Goal: Navigation & Orientation: Find specific page/section

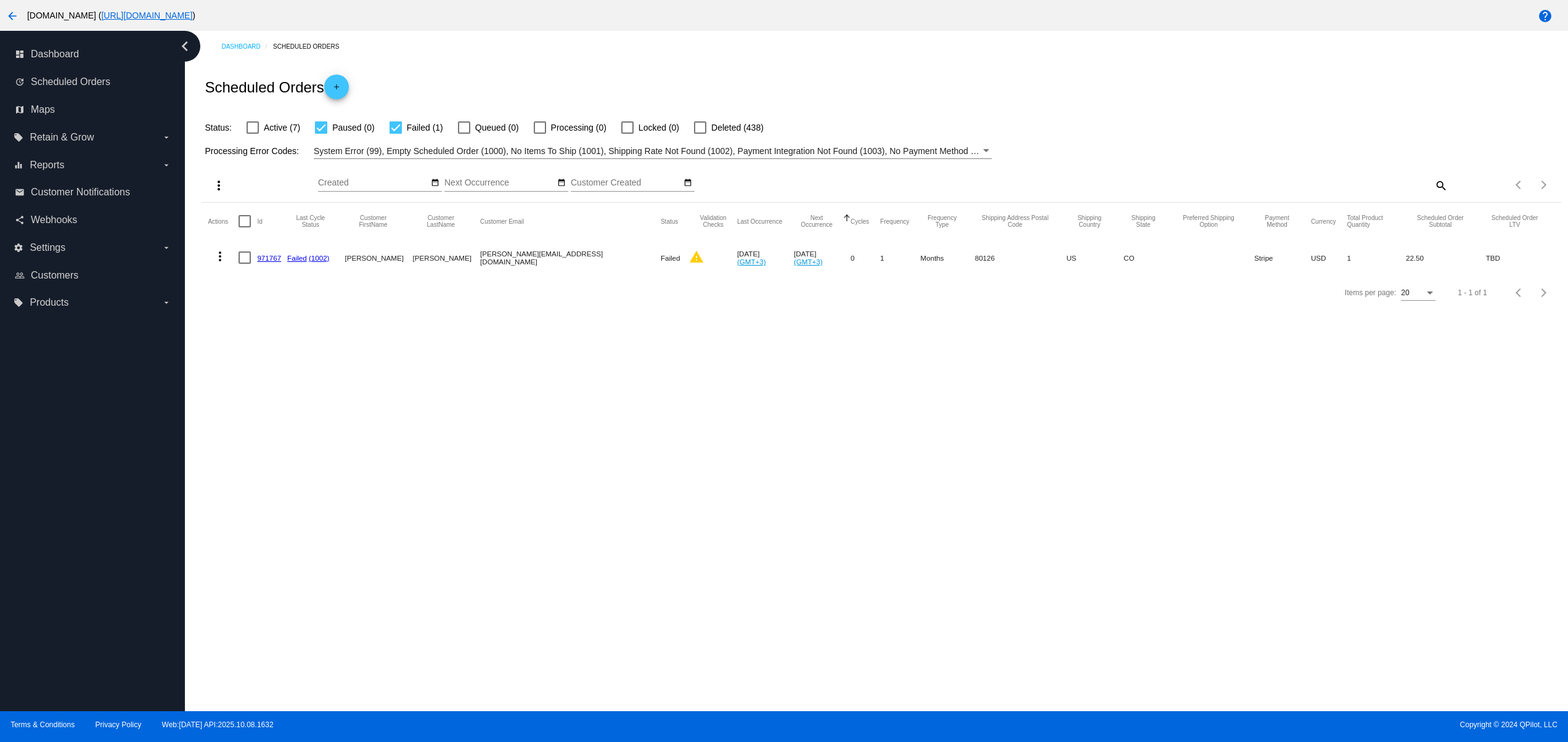
click at [434, 448] on div "Dashboard Scheduled Orders Scheduled Orders add Status: Active (7) Paused (0) F…" at bounding box center [877, 370] width 1383 height 680
click at [5, 17] on mat-icon "arrow_back" at bounding box center [12, 16] width 15 height 15
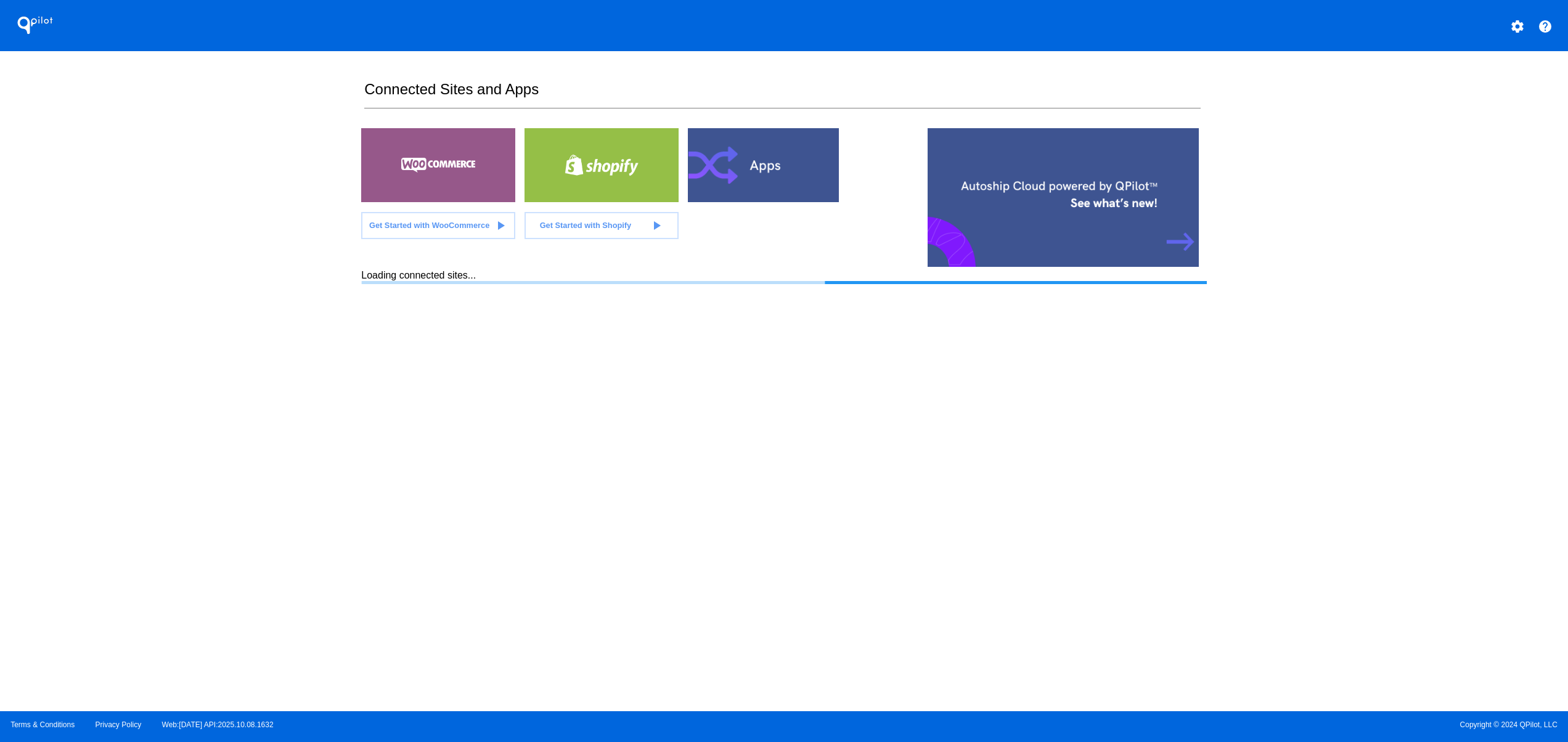
click at [638, 524] on section "Connected Sites and Apps Get Started with WooCommerce play_arrow Get Started wi…" at bounding box center [784, 381] width 845 height 660
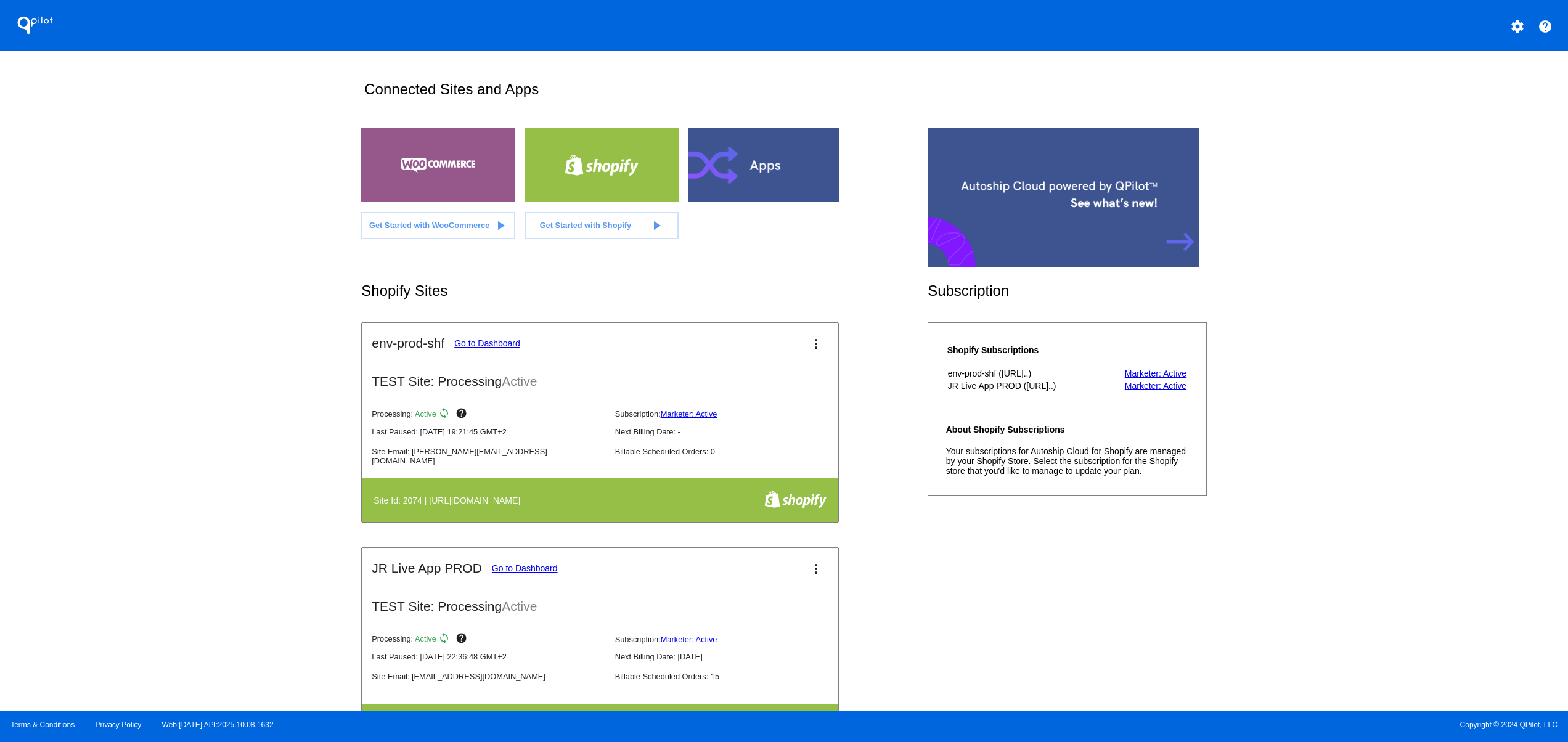
drag, startPoint x: 35, startPoint y: 398, endPoint x: 77, endPoint y: 414, distance: 44.9
click at [48, 400] on div "QPilot settings help Connected Sites and Apps Get Started with WooCommerce play…" at bounding box center [784, 355] width 1568 height 712
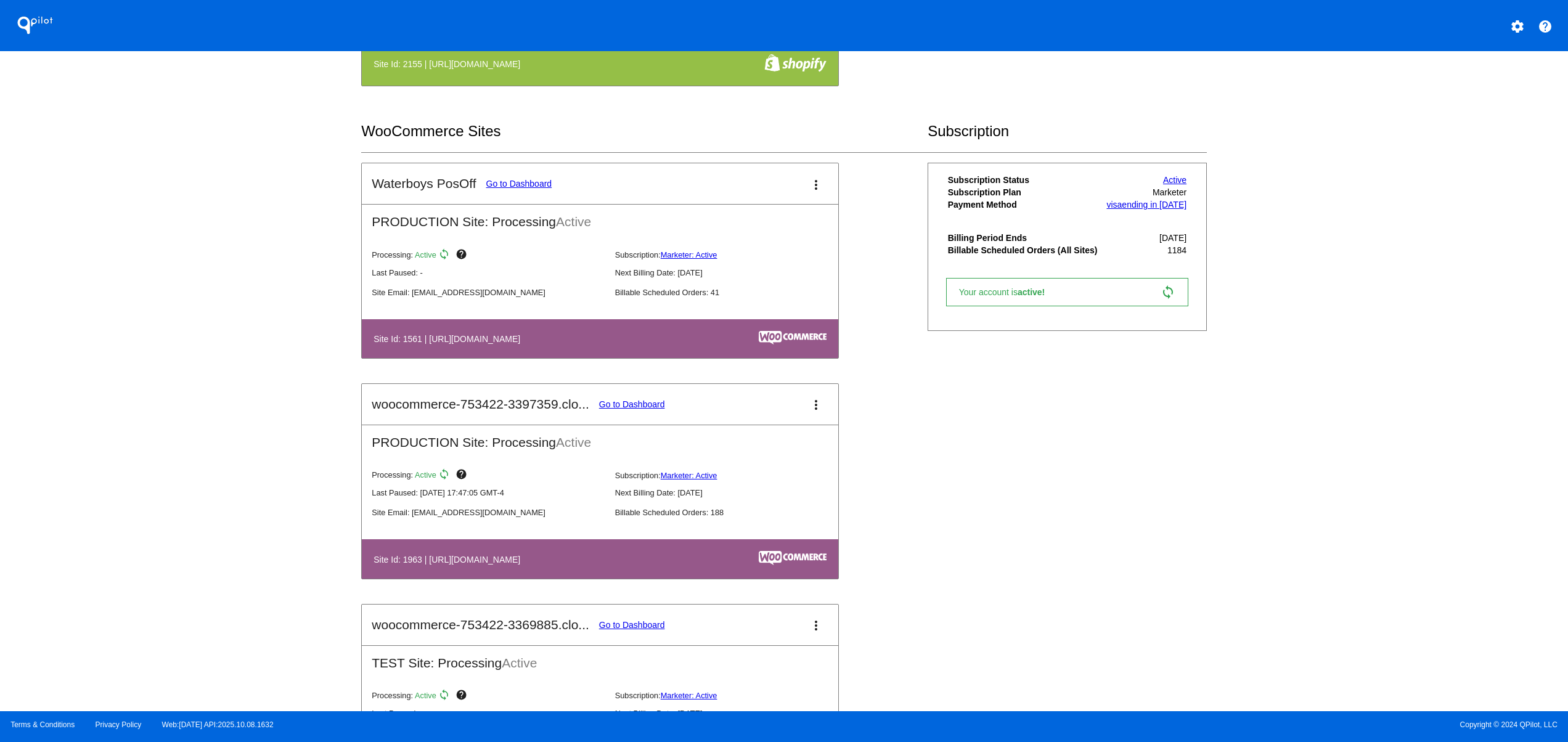
scroll to position [739, 0]
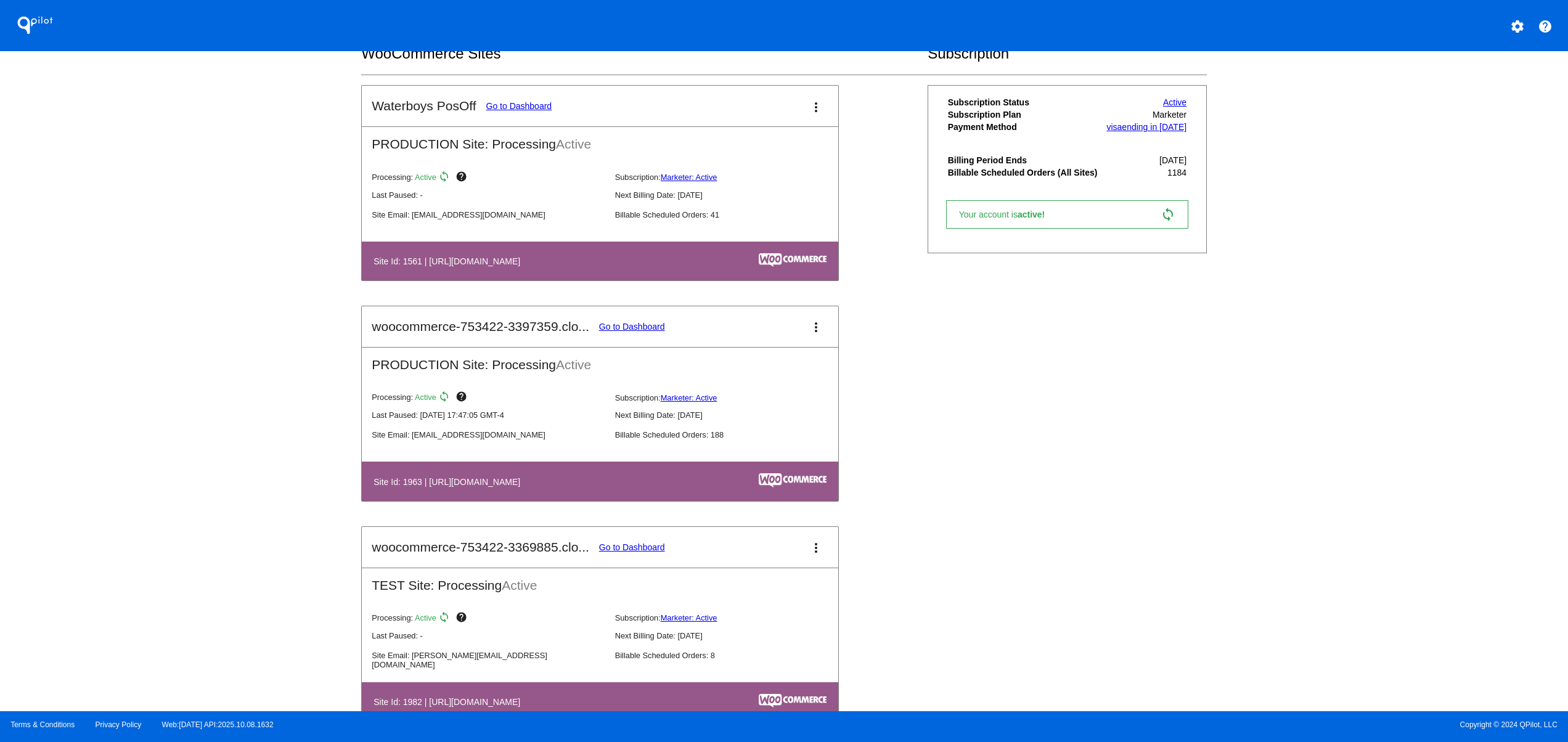
drag, startPoint x: 457, startPoint y: 474, endPoint x: 665, endPoint y: 486, distance: 208.3
click at [627, 486] on table "Site Id: 1963 | https://woocommerce-753422-3397359.cloudwaysapps.com" at bounding box center [599, 480] width 476 height 39
click at [612, 332] on link "Go to Dashboard" at bounding box center [632, 326] width 66 height 10
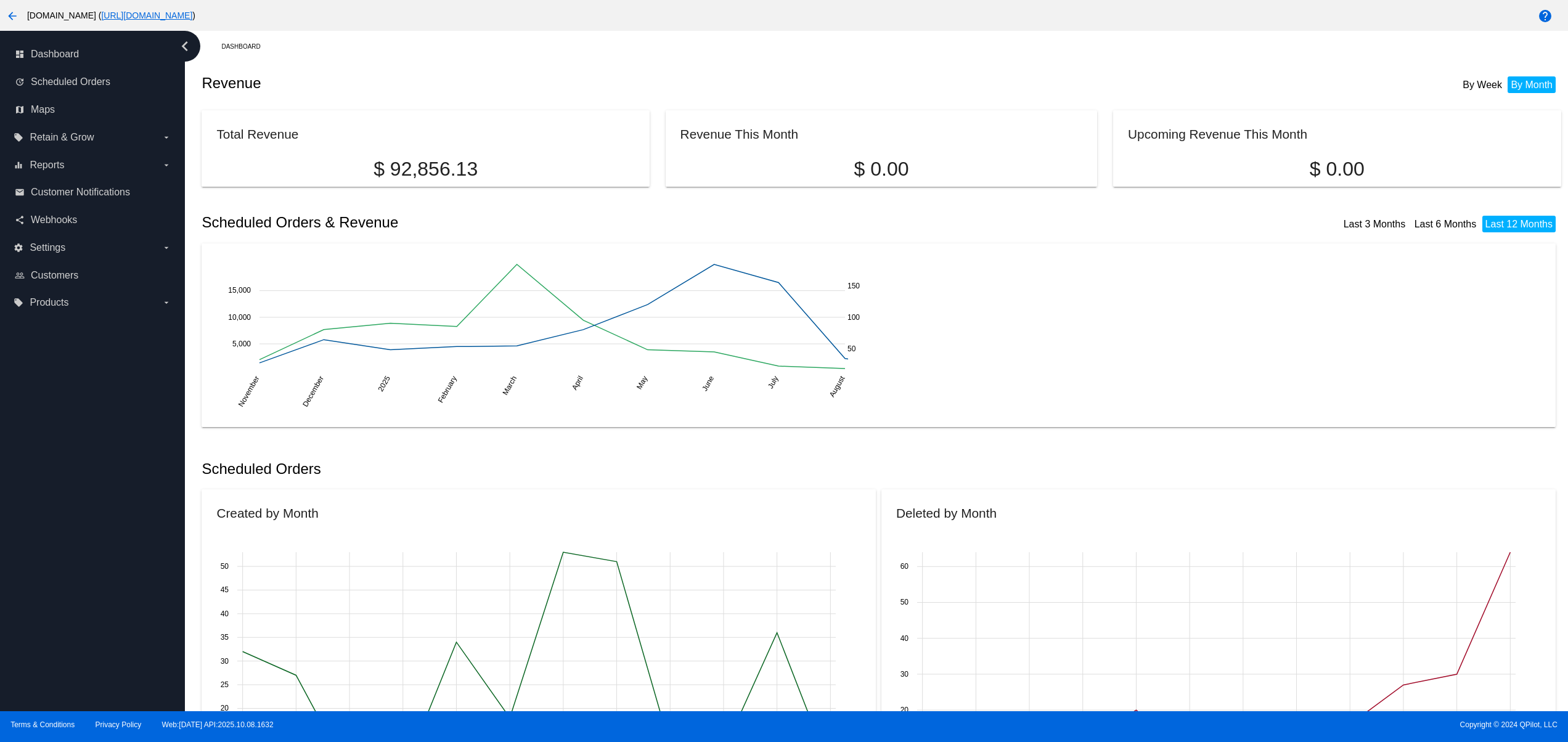
click at [0, 20] on html "arrow_back woocommerce-753422-3397359.cloudwaysapps.com ( https://woocommerce-7…" at bounding box center [784, 371] width 1568 height 742
click at [15, 20] on mat-icon "arrow_back" at bounding box center [12, 16] width 15 height 15
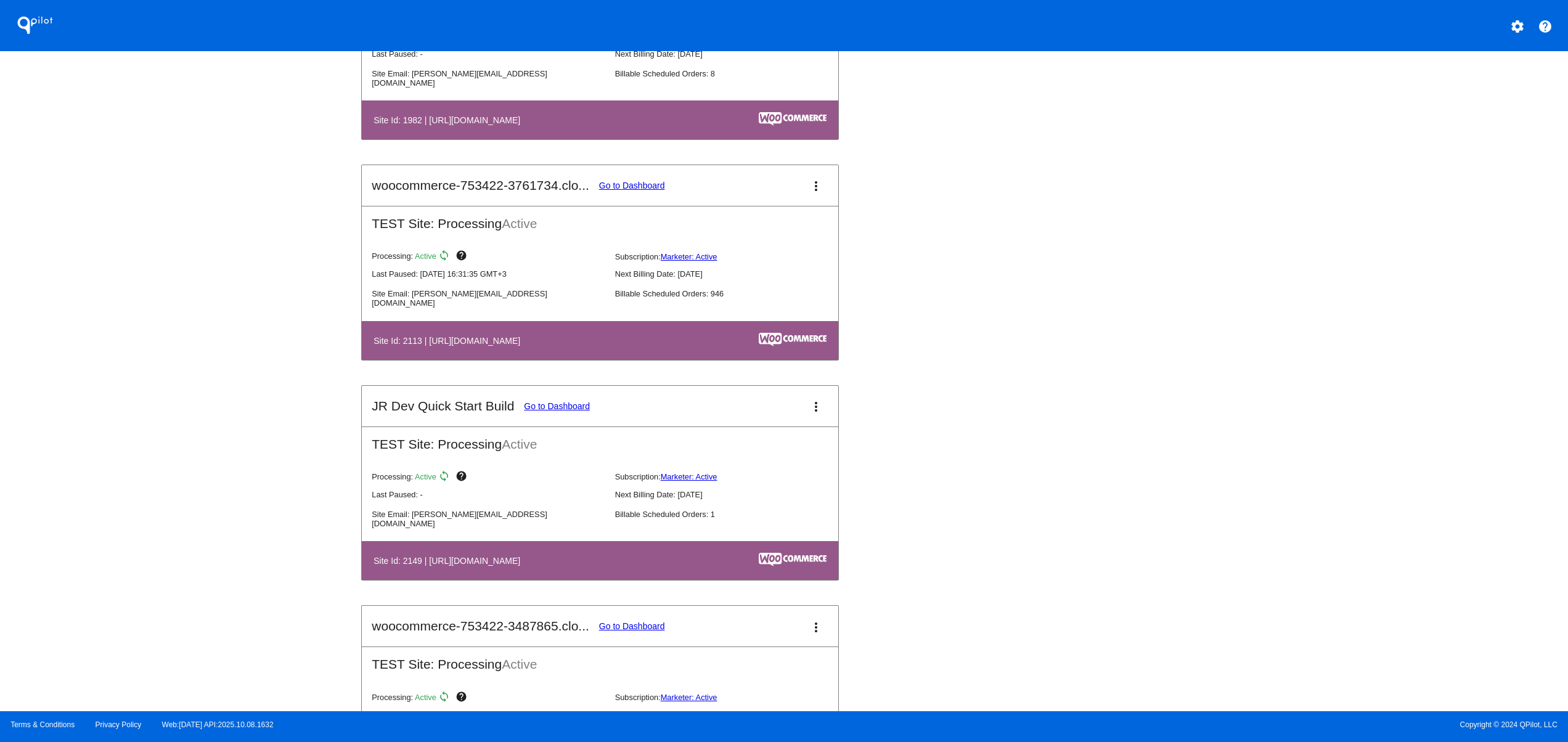
scroll to position [1480, 0]
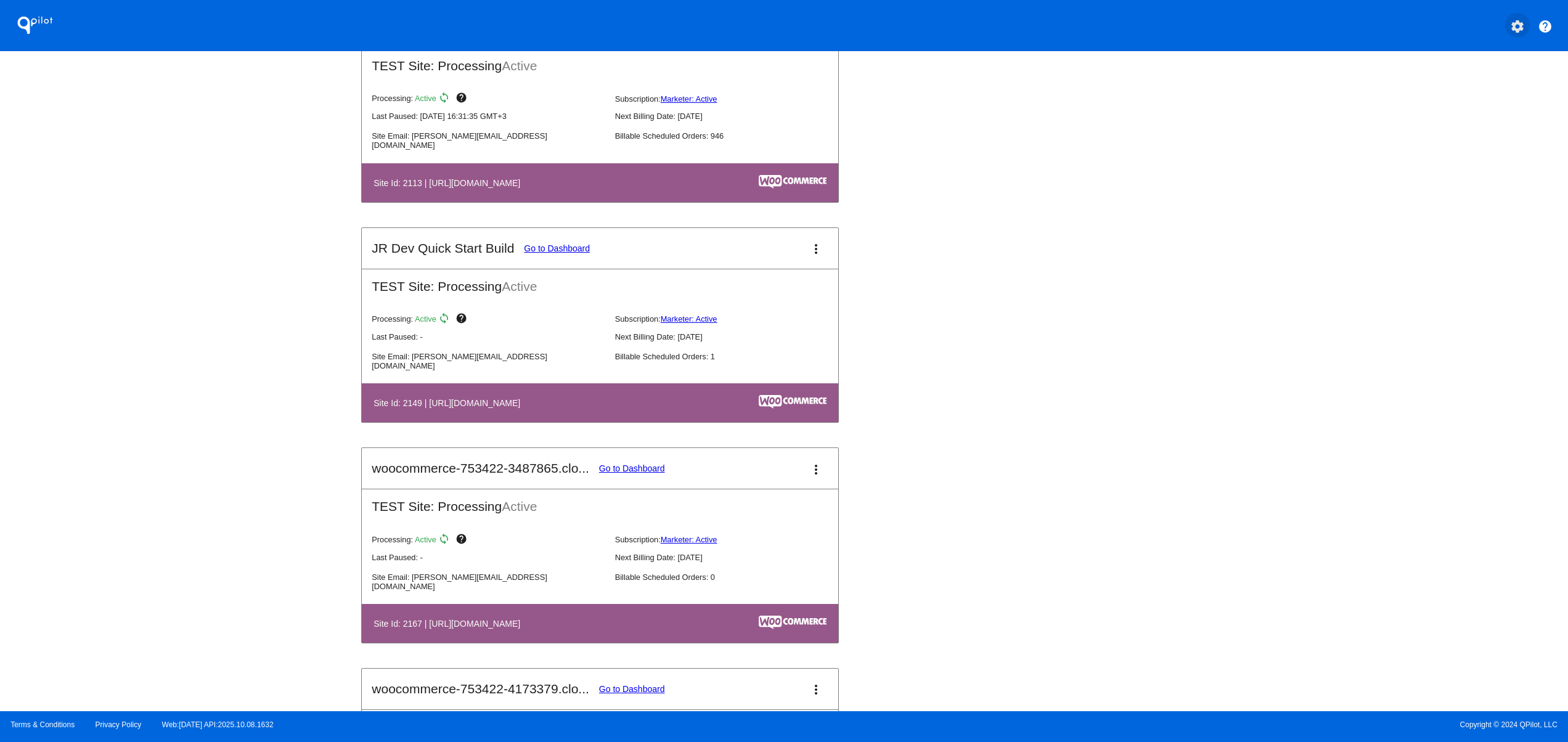
click at [1522, 20] on mat-icon "settings" at bounding box center [1517, 26] width 15 height 15
click at [1457, 102] on button "person Log out" at bounding box center [1471, 92] width 118 height 30
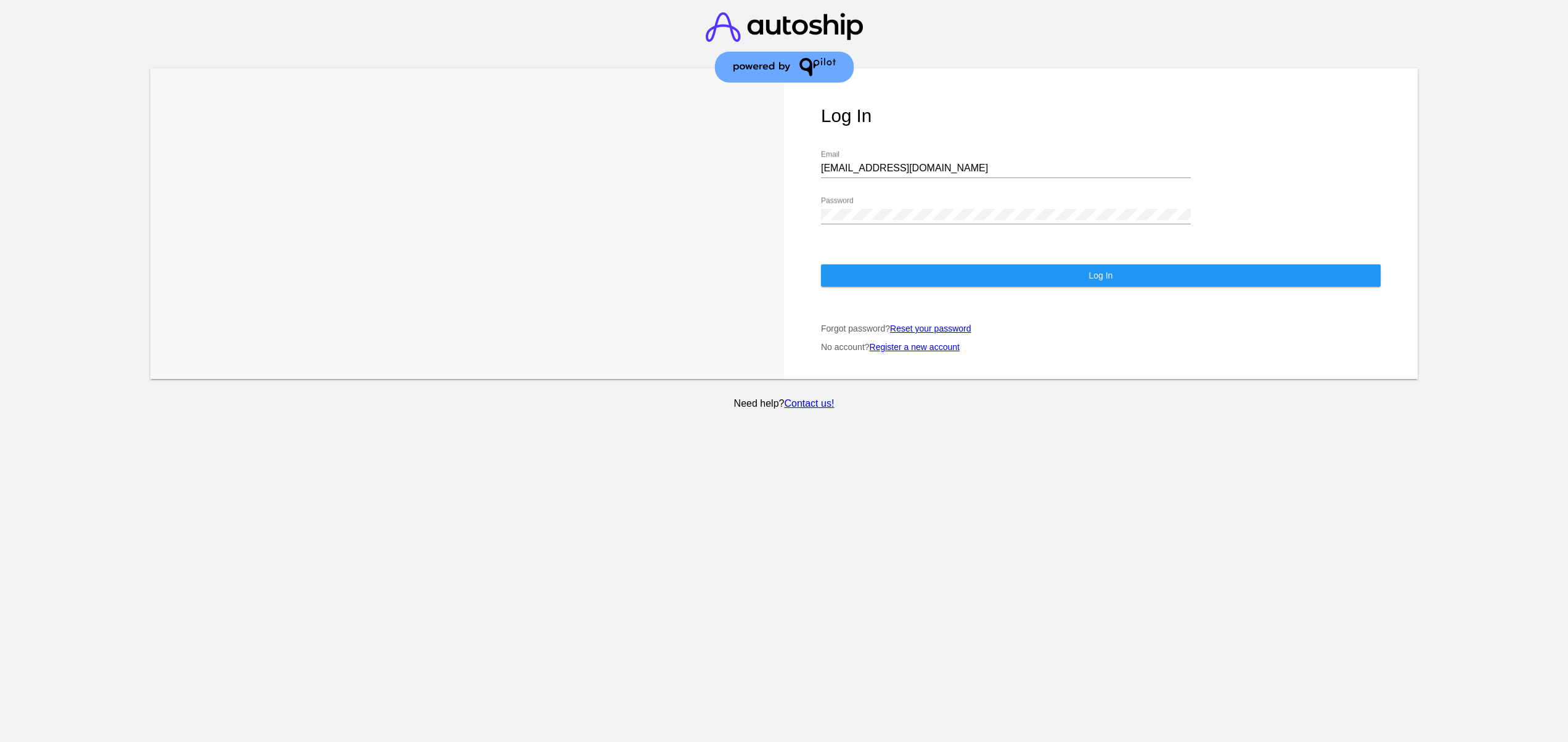
click at [919, 150] on div "jr@patternsinthecloud.com Email" at bounding box center [1006, 164] width 370 height 28
click at [917, 163] on div "jr@patternsinthecloud.com Email" at bounding box center [1006, 164] width 370 height 28
click at [917, 162] on input "jr@patternsinthecloud.com" at bounding box center [1006, 168] width 370 height 11
type input "support@patternsinthecloud.com"
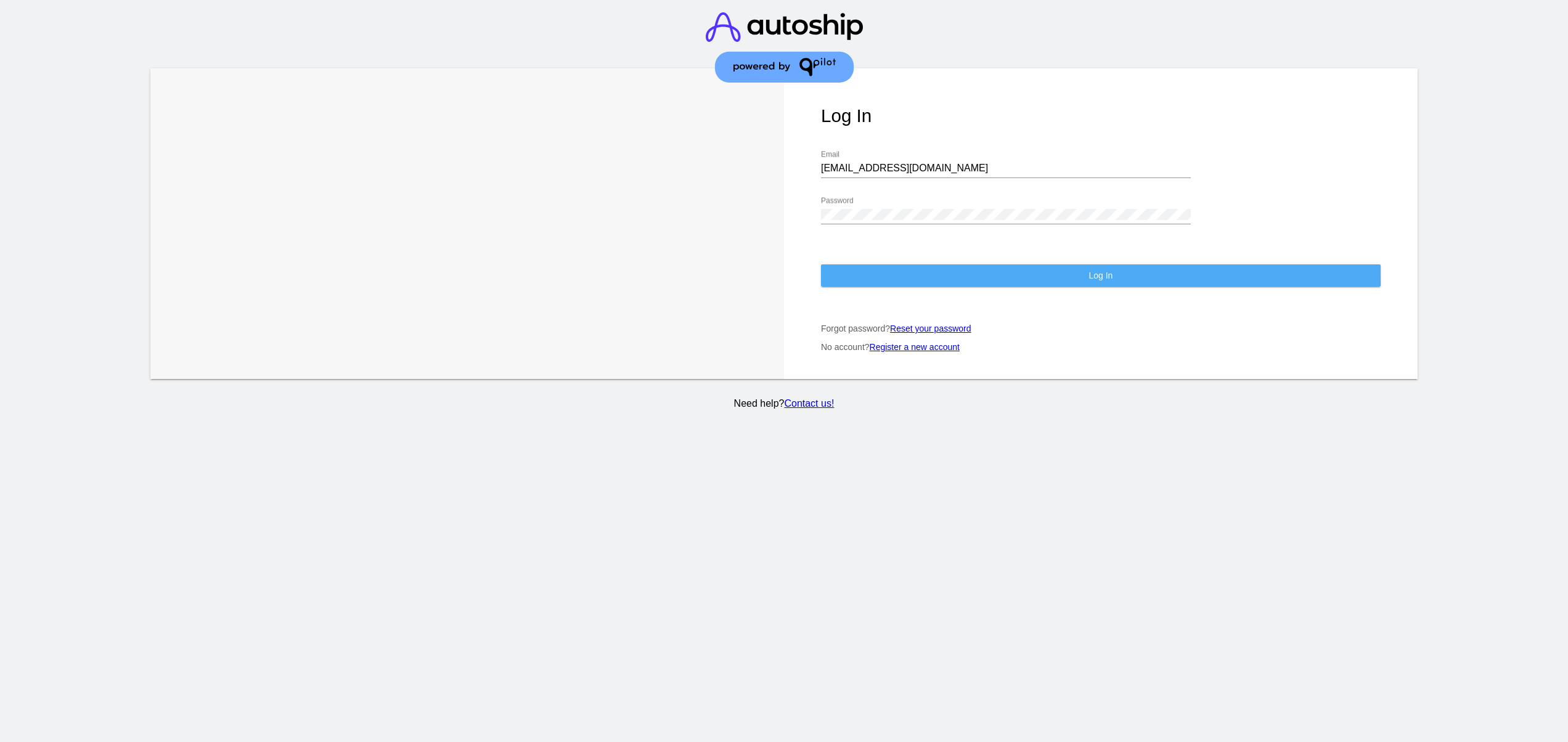
click at [883, 264] on button "Log In" at bounding box center [1101, 275] width 559 height 23
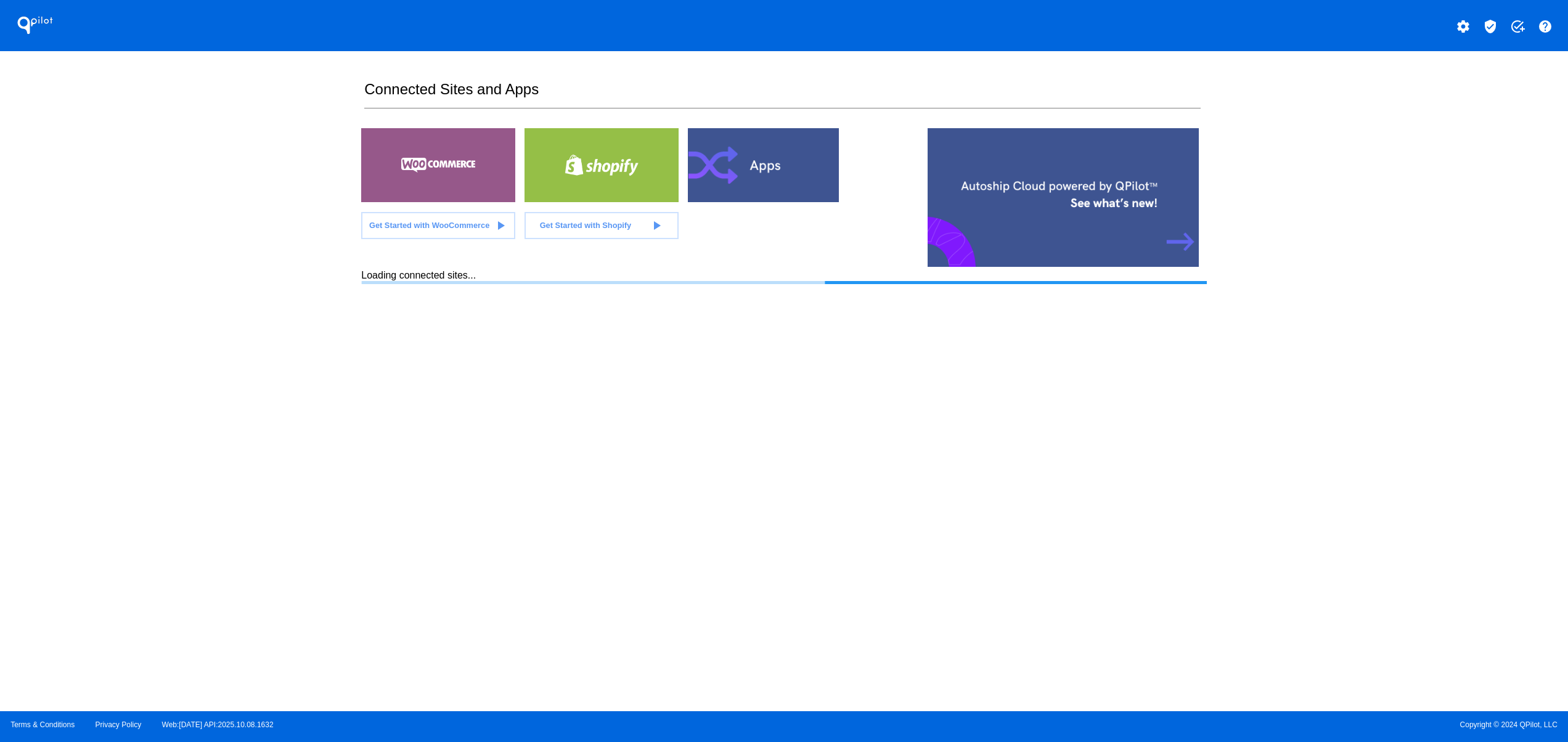
click at [160, 372] on div "QPilot settings verified_user add_task help Connected Sites and Apps Get Starte…" at bounding box center [784, 355] width 1568 height 712
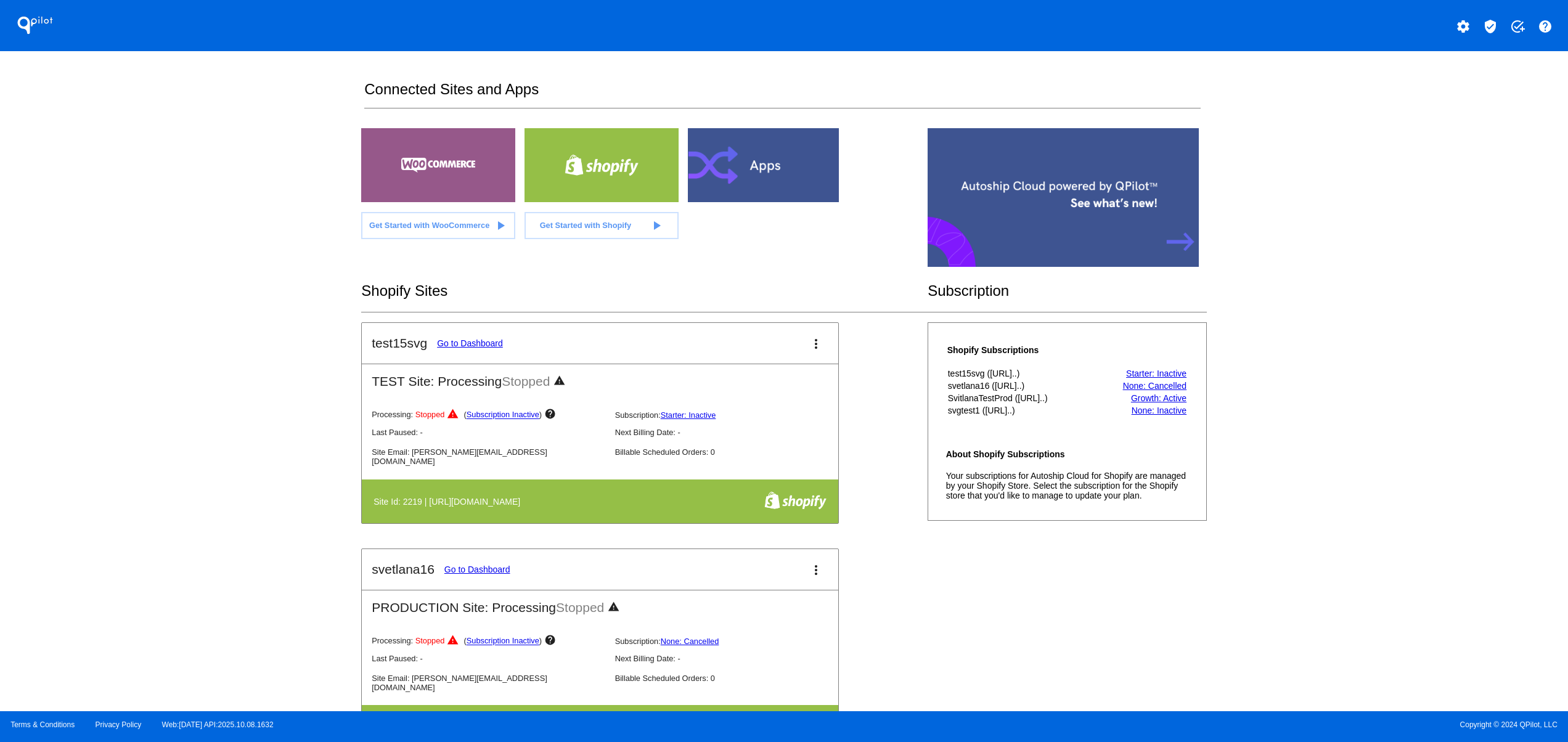
drag, startPoint x: 436, startPoint y: 501, endPoint x: 567, endPoint y: 508, distance: 131.2
click at [526, 507] on h4 "Site Id: 2219 | https://test15svg.myshopify.com" at bounding box center [450, 501] width 153 height 10
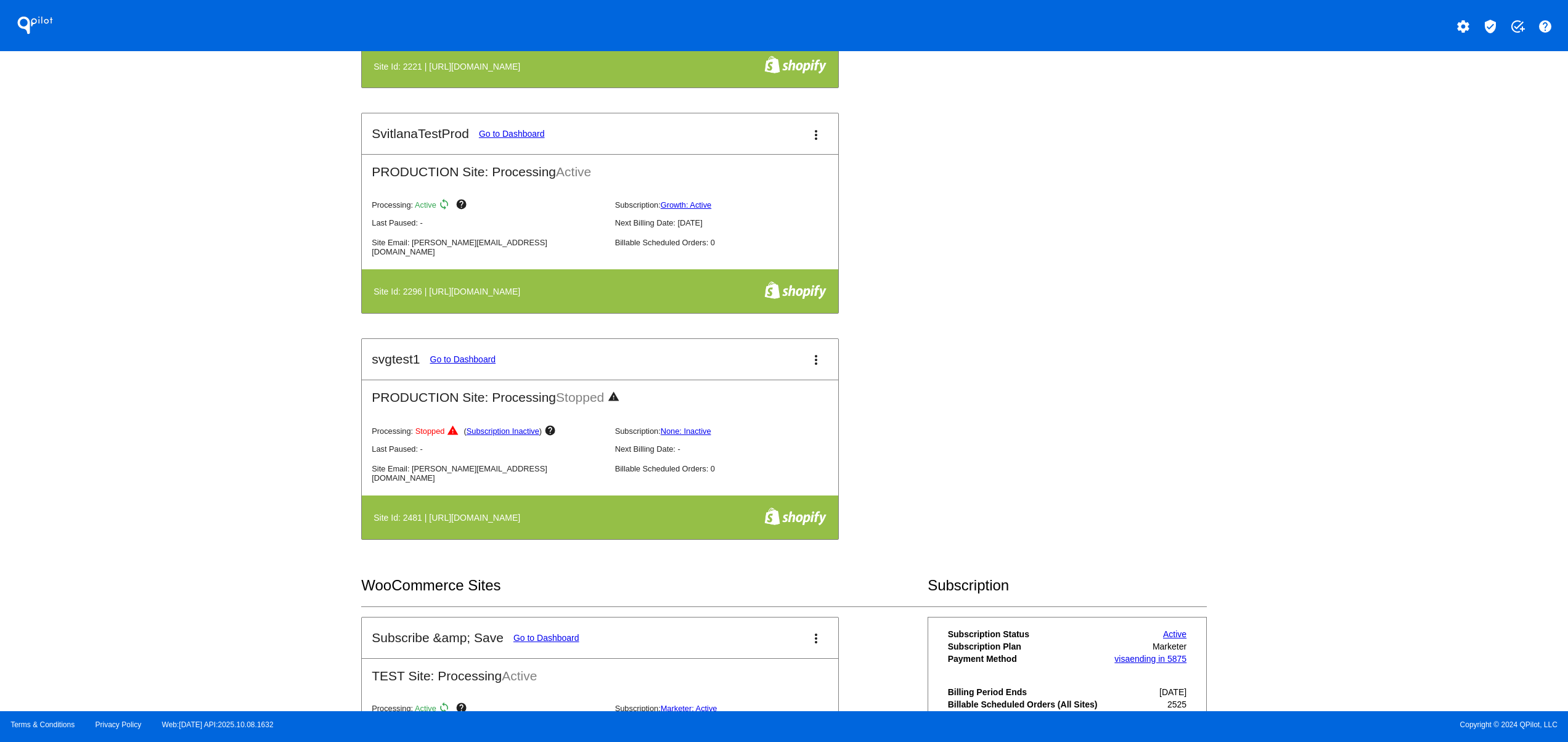
scroll to position [739, 0]
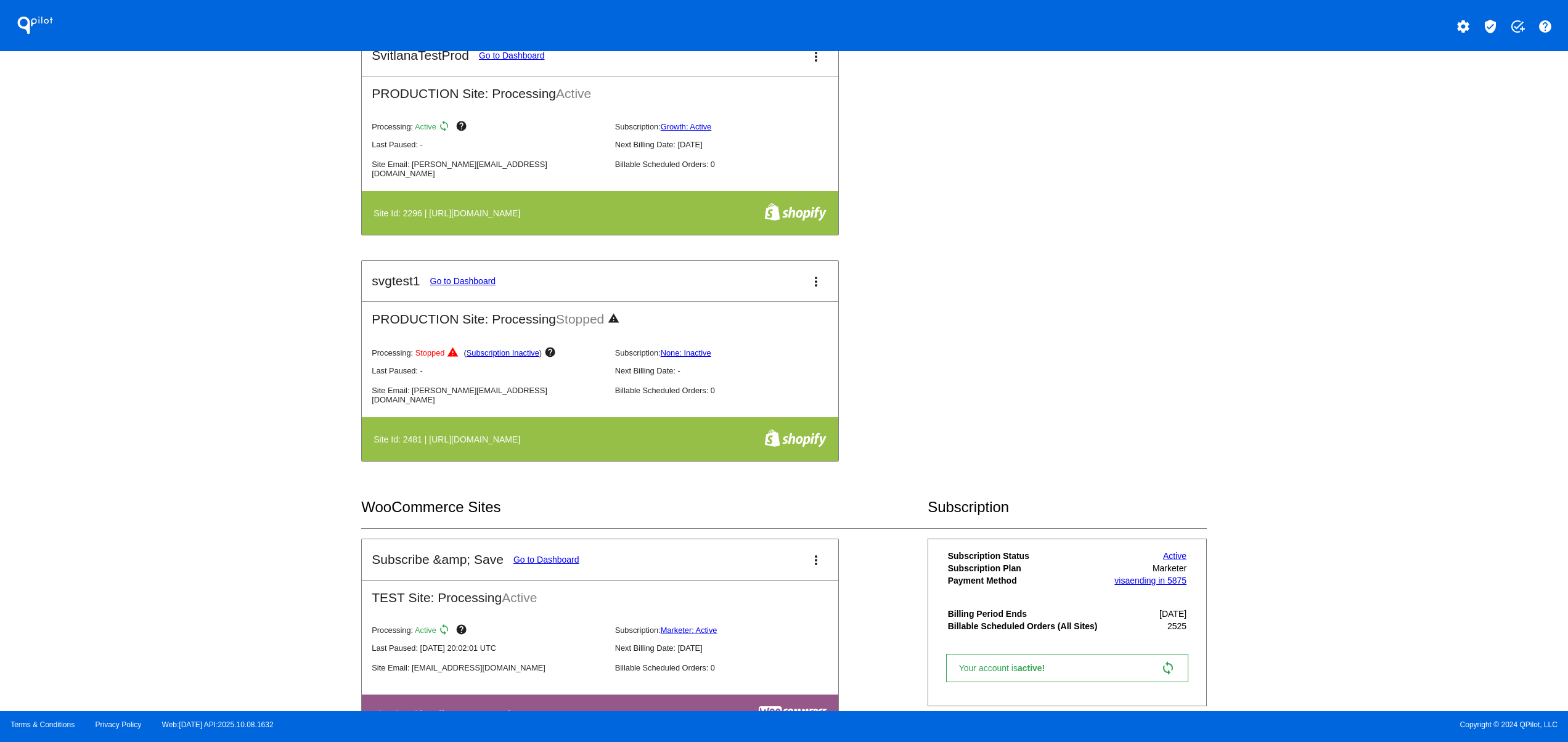
click at [515, 511] on h2 "WooCommerce Sites" at bounding box center [645, 507] width 566 height 17
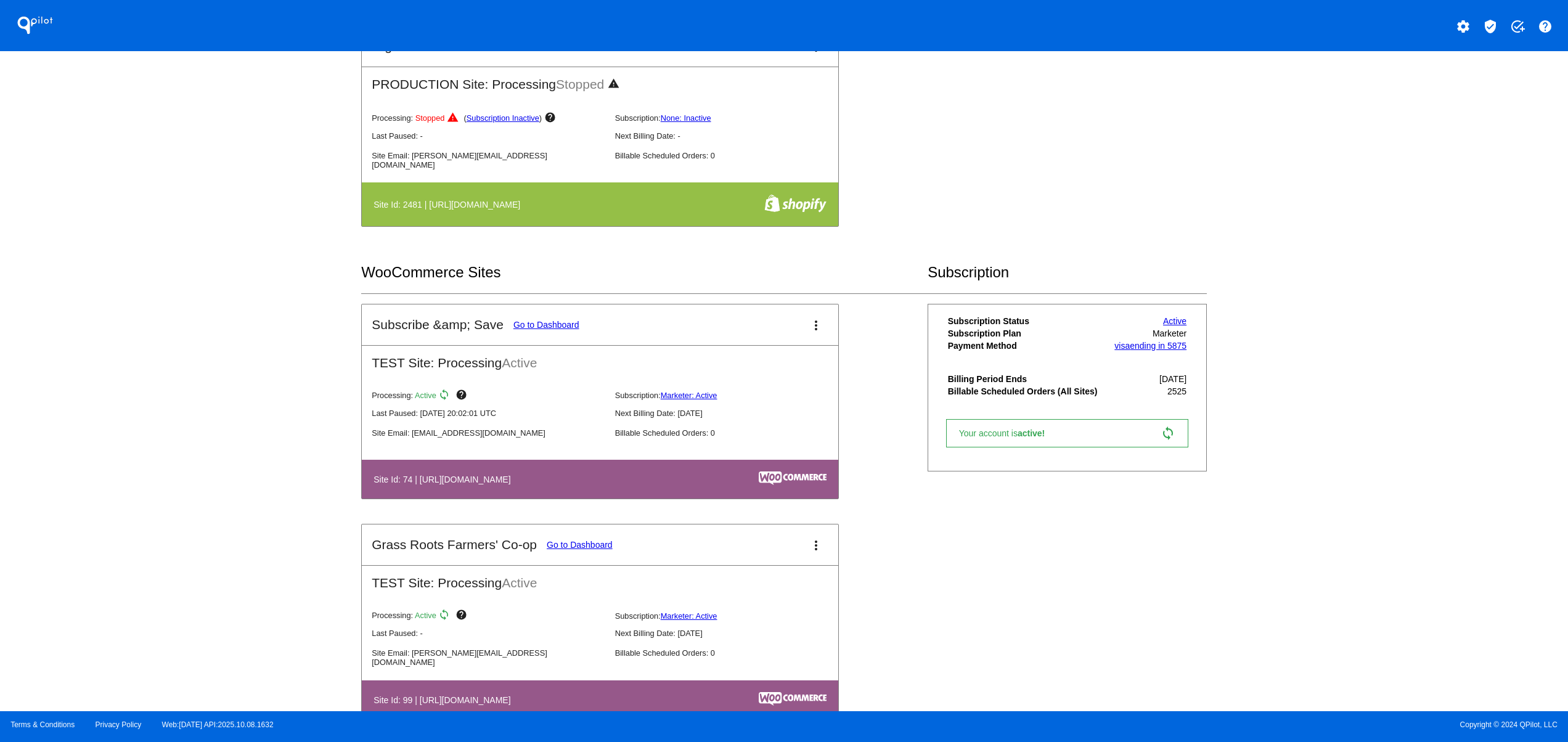
scroll to position [986, 0]
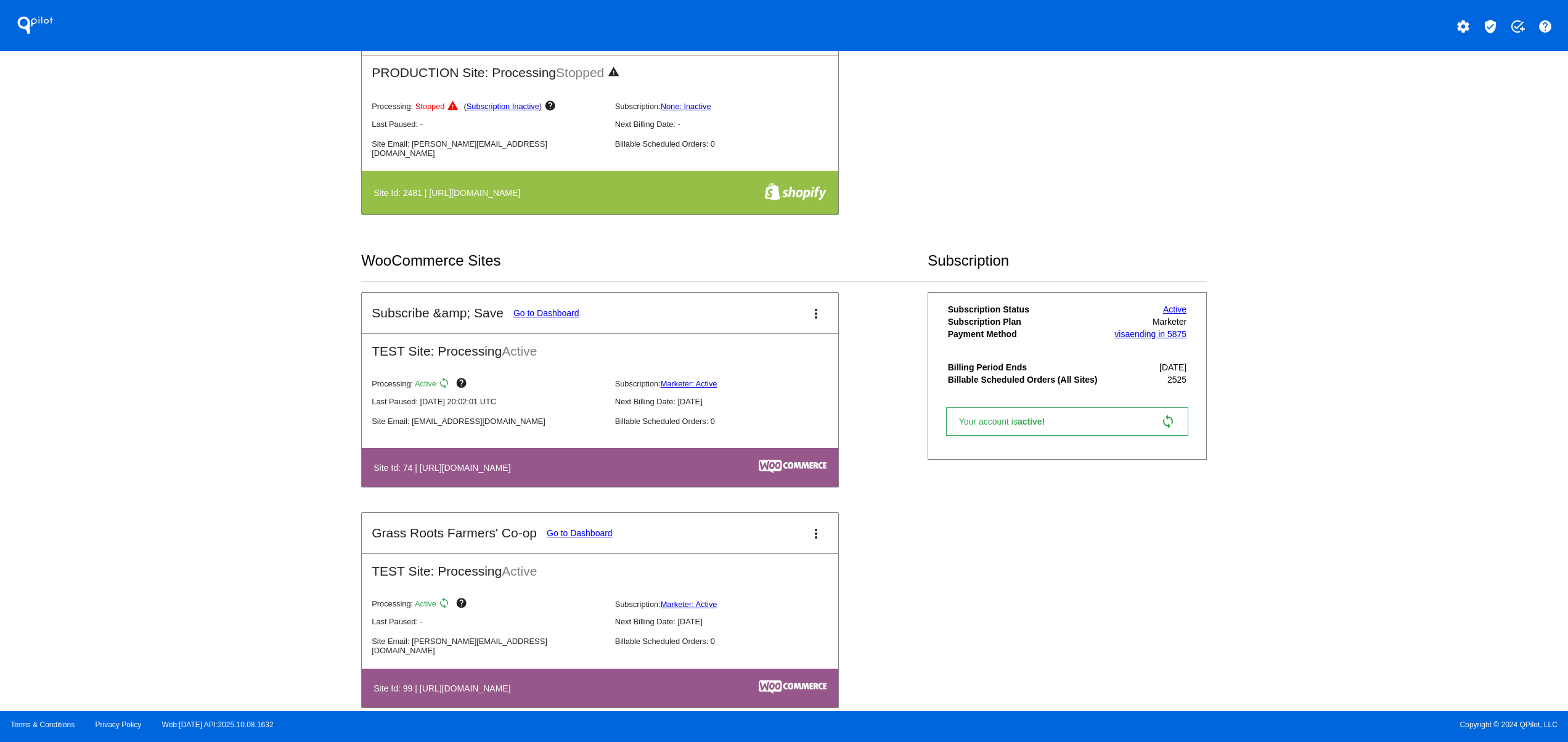
drag, startPoint x: 523, startPoint y: 460, endPoint x: 512, endPoint y: 464, distance: 11.7
click at [527, 460] on table "Site Id: 74 | https://subscribesave.wpengine.com" at bounding box center [599, 467] width 476 height 39
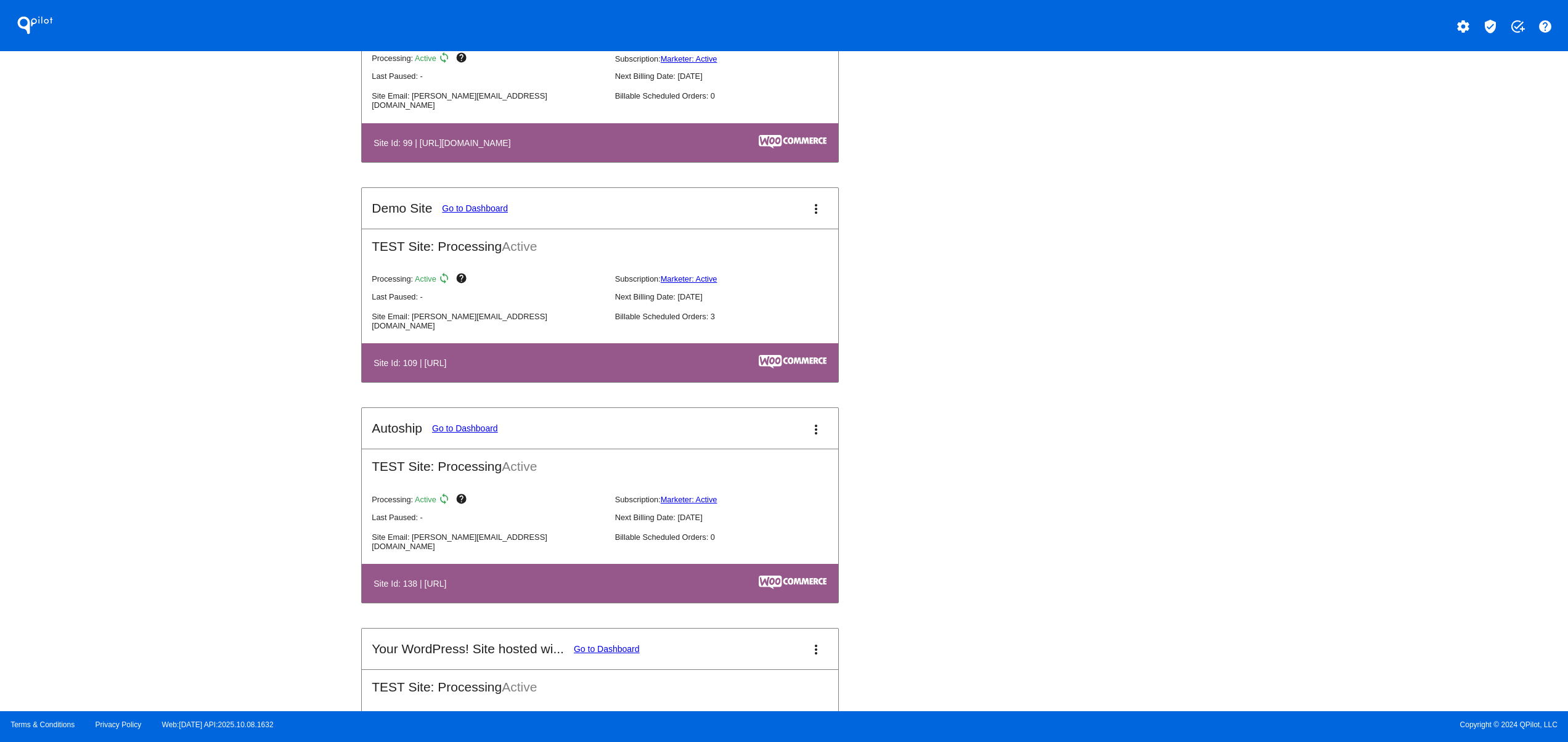
scroll to position [1726, 0]
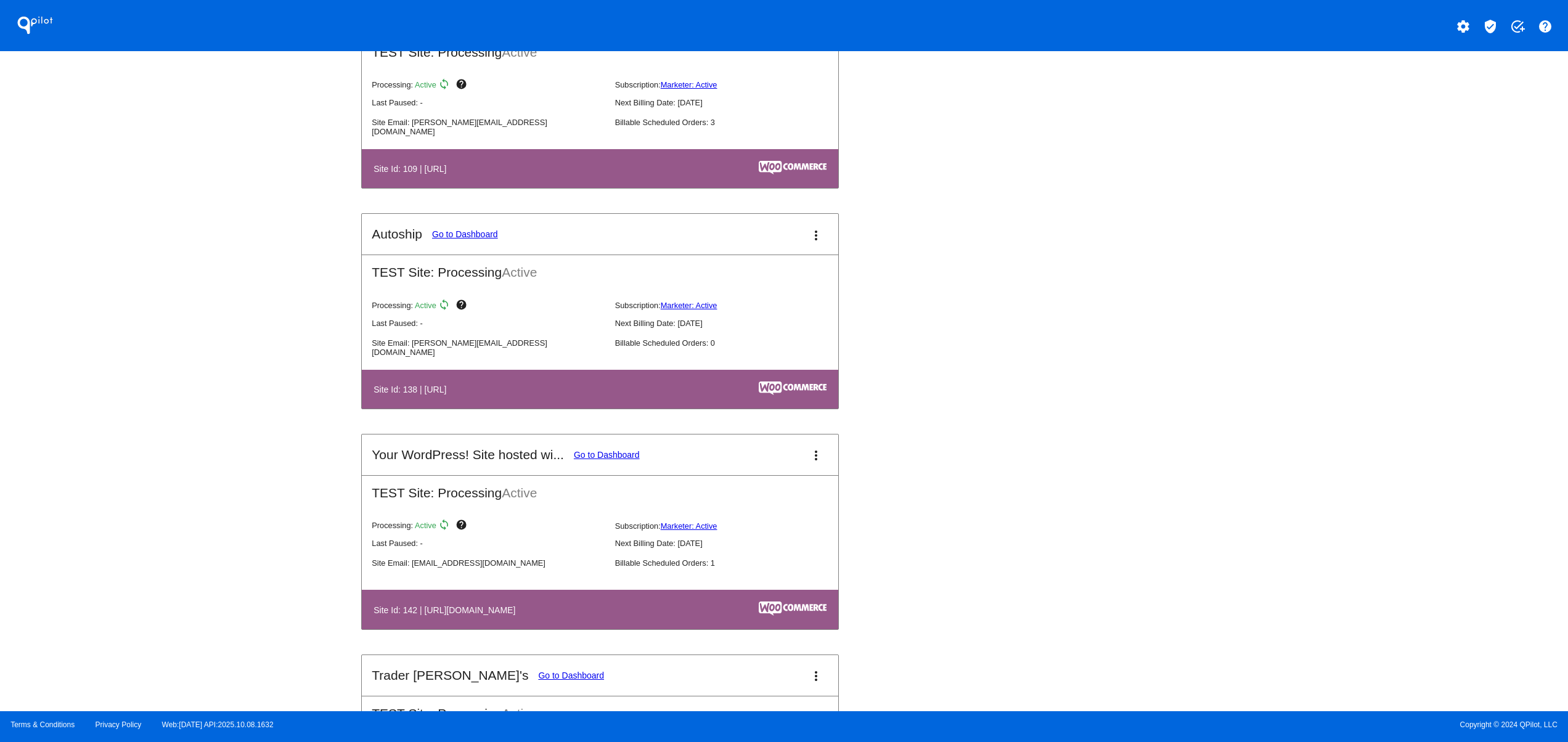
drag, startPoint x: 508, startPoint y: 619, endPoint x: 594, endPoint y: 600, distance: 88.1
click at [594, 600] on mat-card-content "TEST Site: Processing Active Processing: Active sync help Subscription: Markete…" at bounding box center [599, 552] width 476 height 154
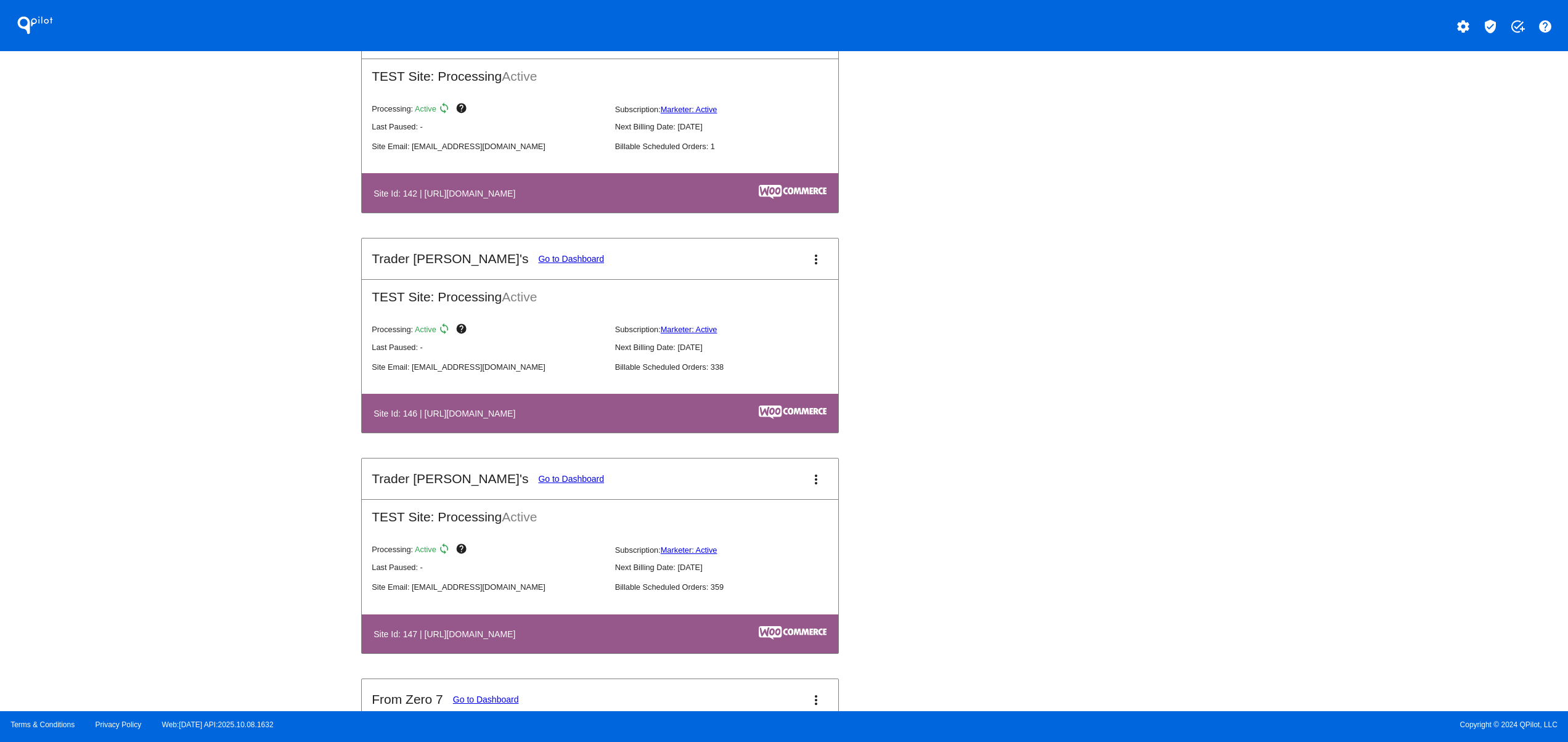
scroll to position [2219, 0]
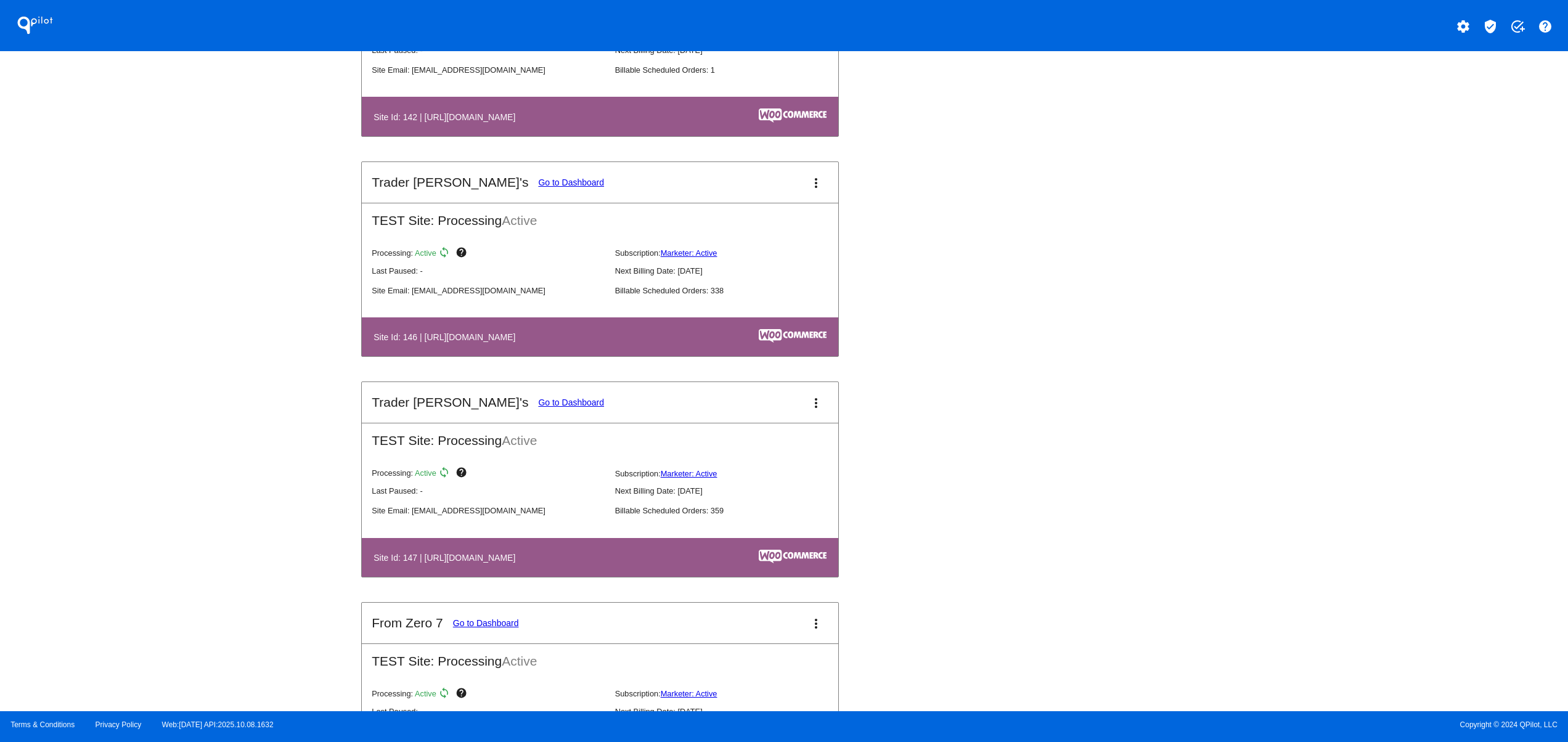
drag, startPoint x: 460, startPoint y: 561, endPoint x: 644, endPoint y: 551, distance: 184.3
click at [626, 553] on table "Site Id: 147 | https://tjclone2.wpengine.com" at bounding box center [599, 557] width 476 height 39
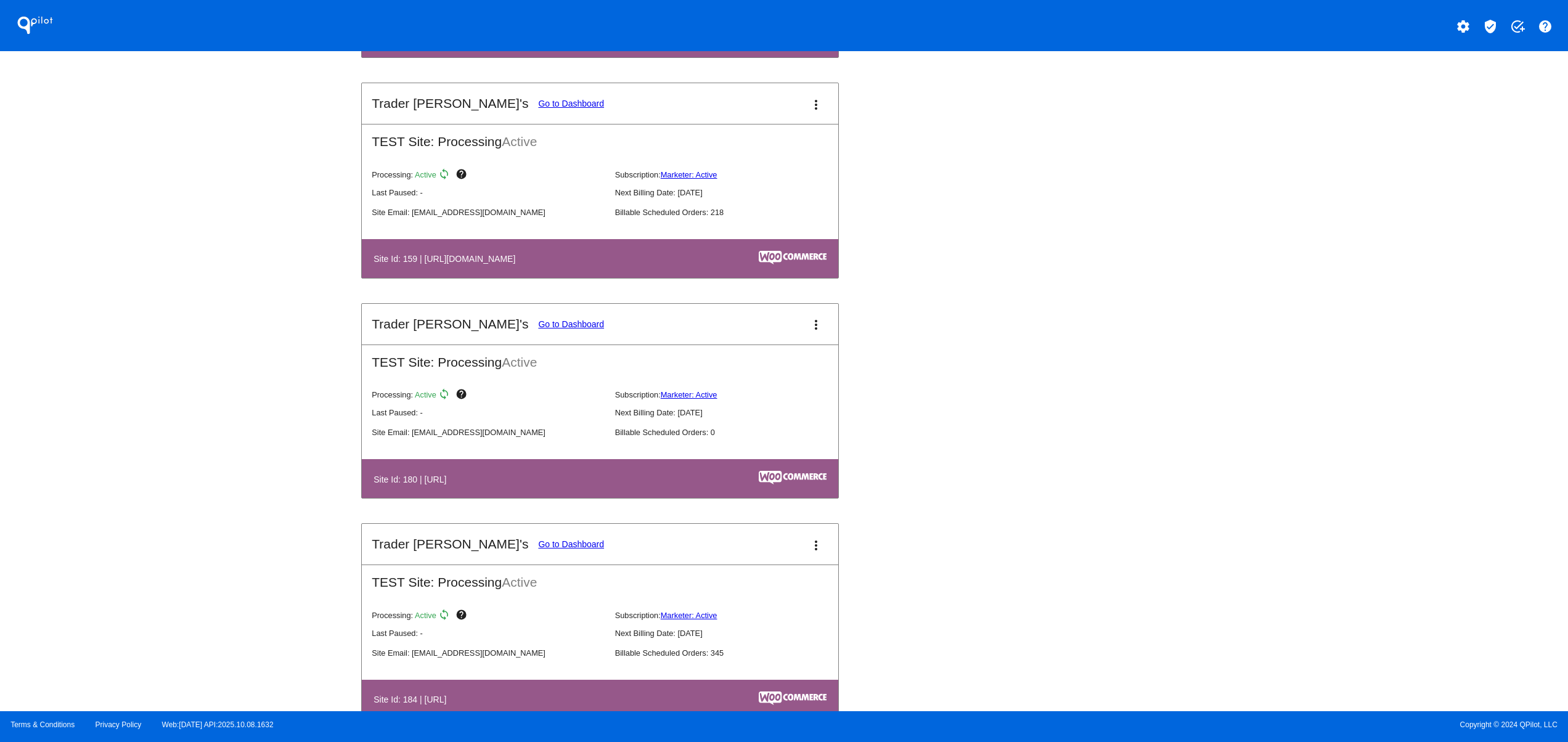
scroll to position [3205, 0]
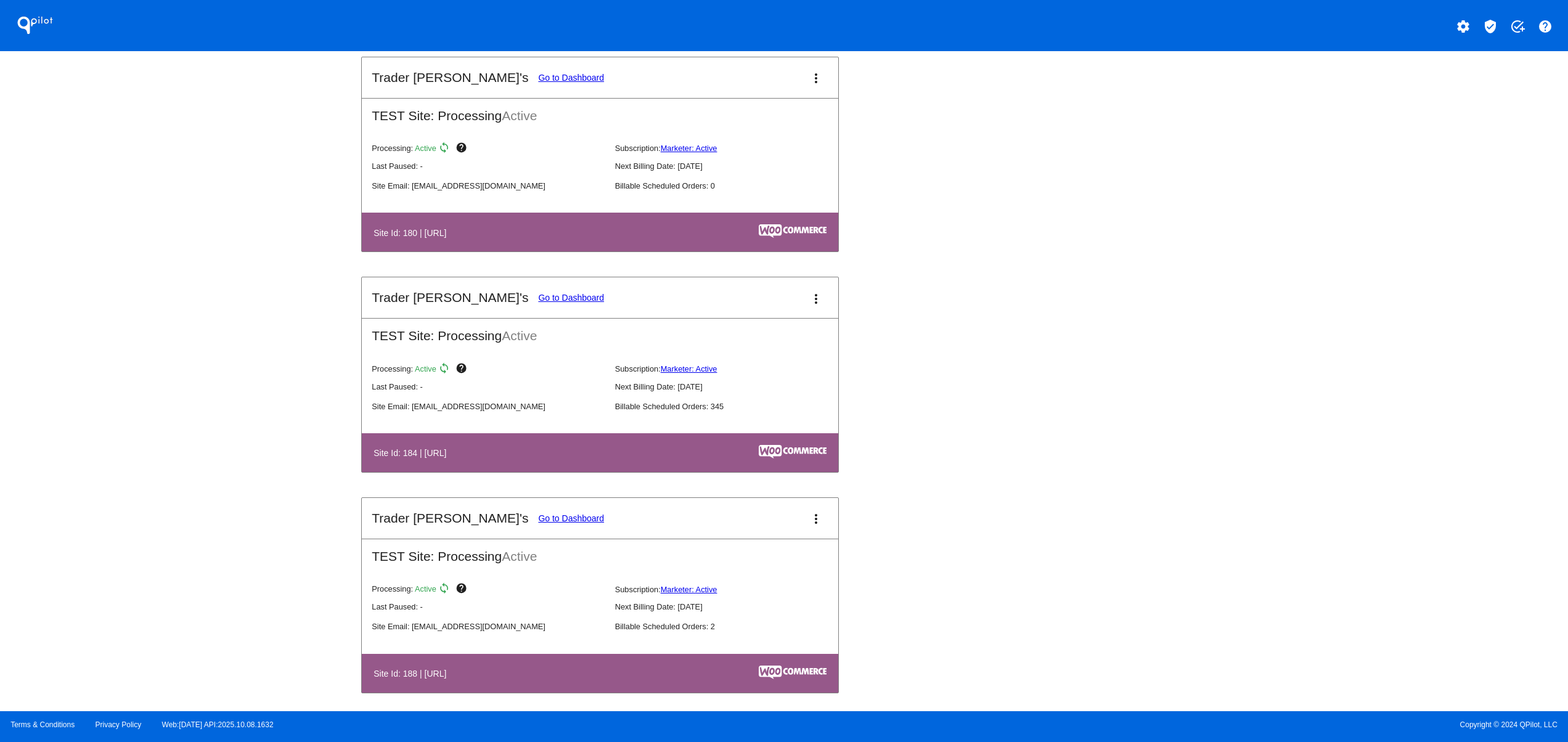
drag, startPoint x: 501, startPoint y: 486, endPoint x: 585, endPoint y: 499, distance: 85.0
click at [575, 472] on table "Site Id: 184 | http://localhost/staging-tjclone2" at bounding box center [599, 453] width 476 height 39
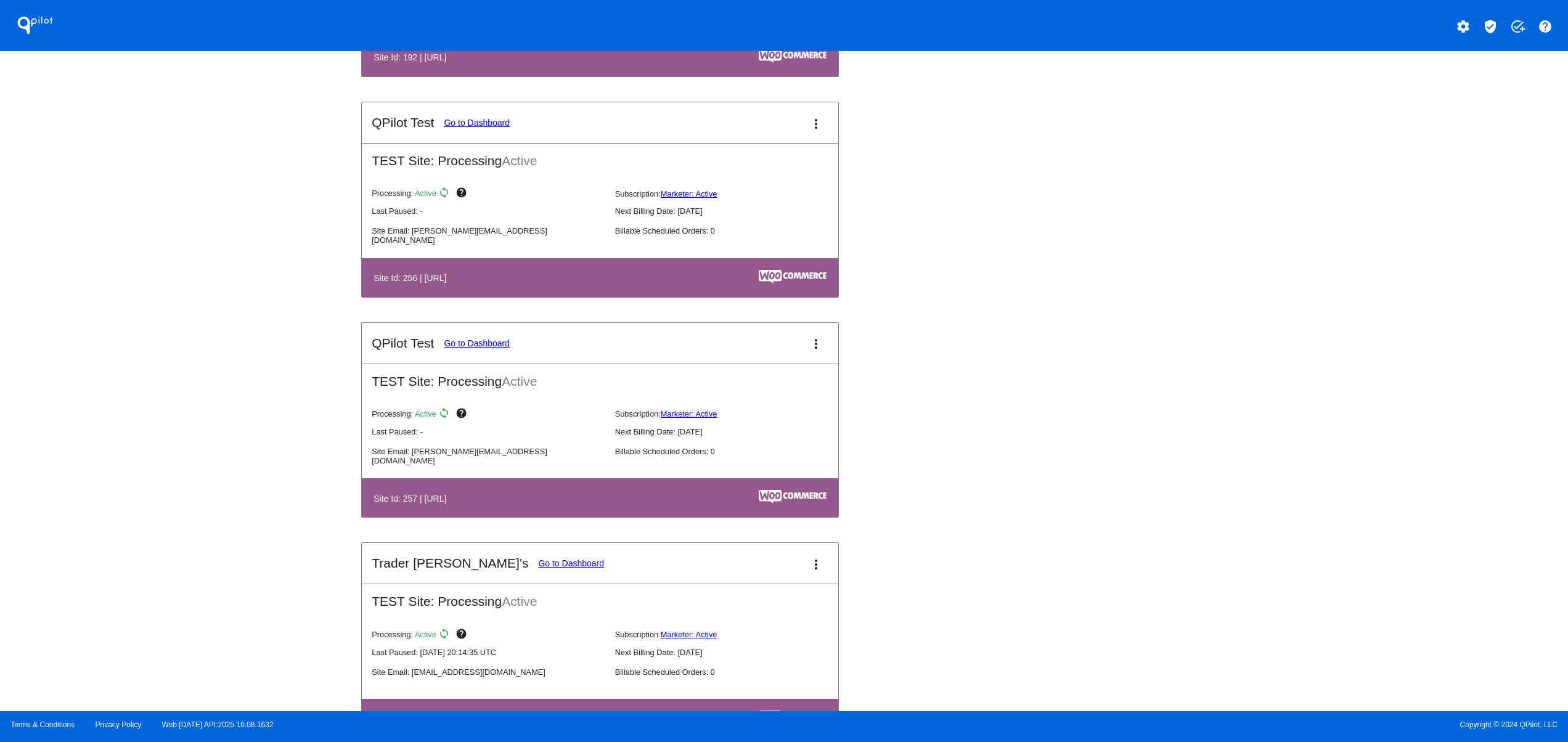
scroll to position [4191, 0]
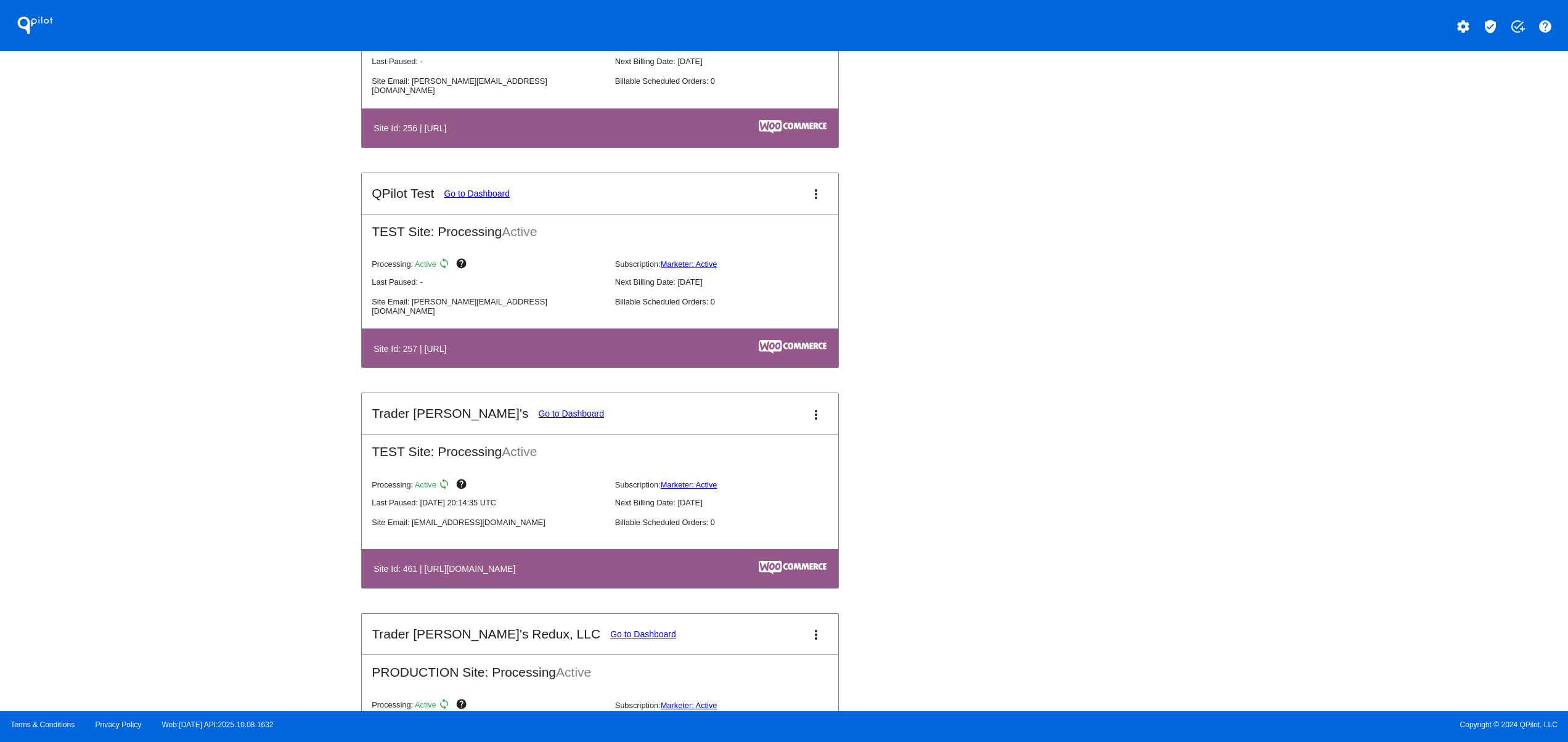
drag, startPoint x: 473, startPoint y: 593, endPoint x: 605, endPoint y: 593, distance: 132.0
click at [605, 577] on th "Site Id: 461 | https://tjclonestaging.wpengine.com" at bounding box center [527, 568] width 309 height 17
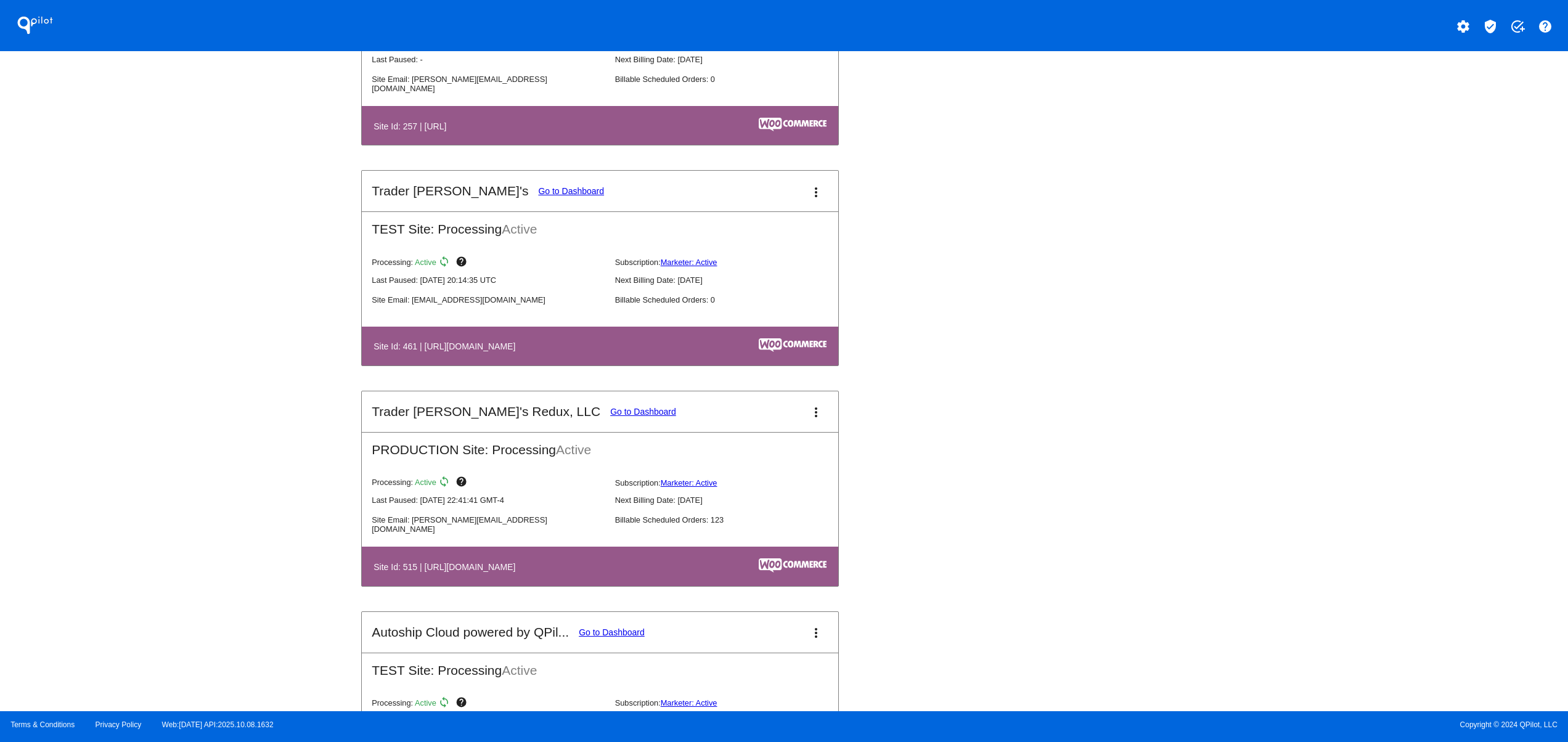
scroll to position [4438, 0]
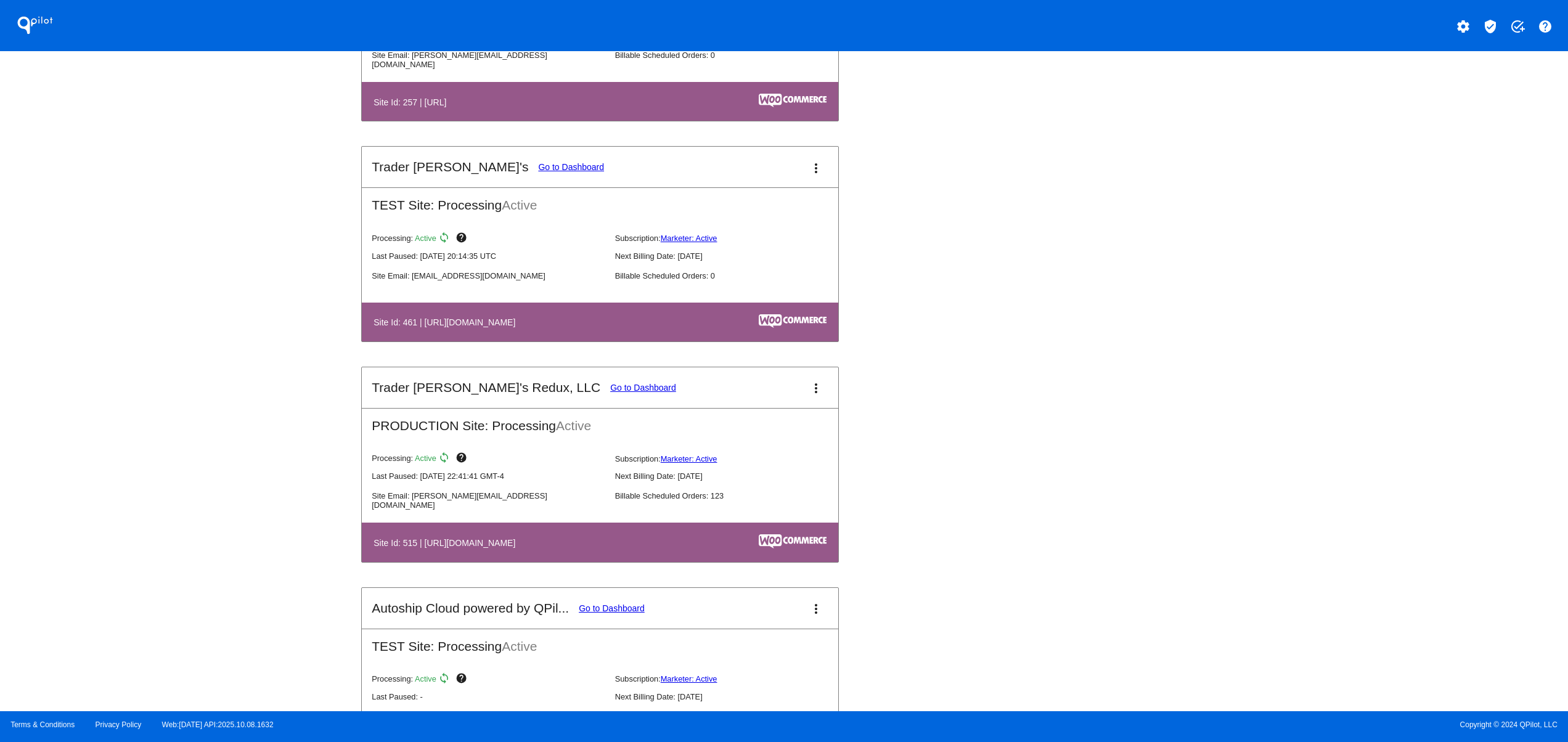
click at [610, 393] on link "Go to Dashboard" at bounding box center [643, 388] width 66 height 10
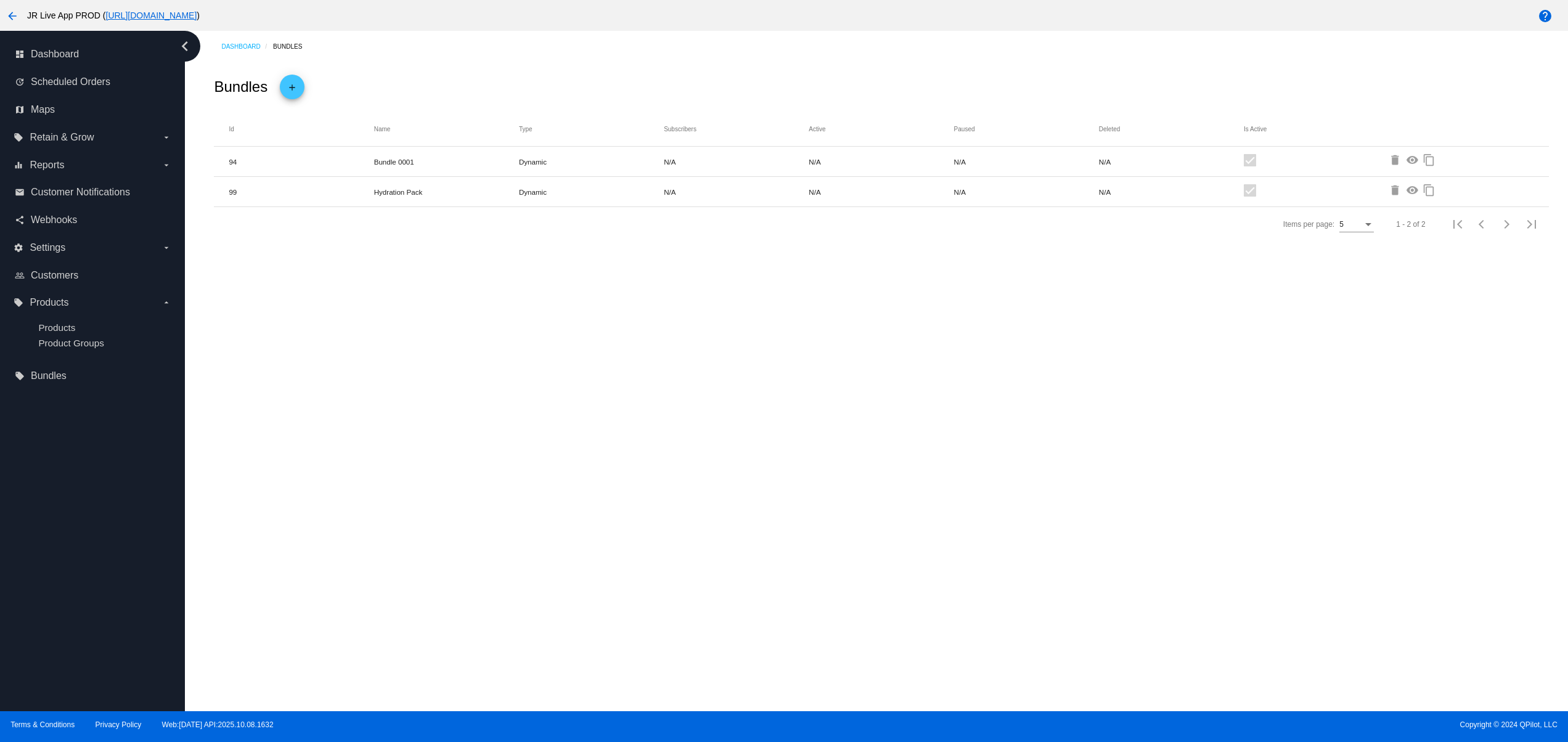
click at [504, 379] on div "Dashboard Bundles Bundles add Id Name Type Subscribers Active Paused Deleted Is…" at bounding box center [877, 370] width 1383 height 680
drag, startPoint x: 476, startPoint y: 165, endPoint x: 548, endPoint y: 236, distance: 101.1
click at [484, 165] on mat-table "Id Name Type Subscribers Active Paused Deleted Is Active 94 Bundle 0001 Dynamic…" at bounding box center [881, 159] width 1334 height 96
click at [599, 413] on div "Dashboard Bundles Bundles add Id Name Type Subscribers Active Paused Deleted Is…" at bounding box center [877, 370] width 1383 height 680
drag, startPoint x: 457, startPoint y: 215, endPoint x: 338, endPoint y: 207, distance: 119.3
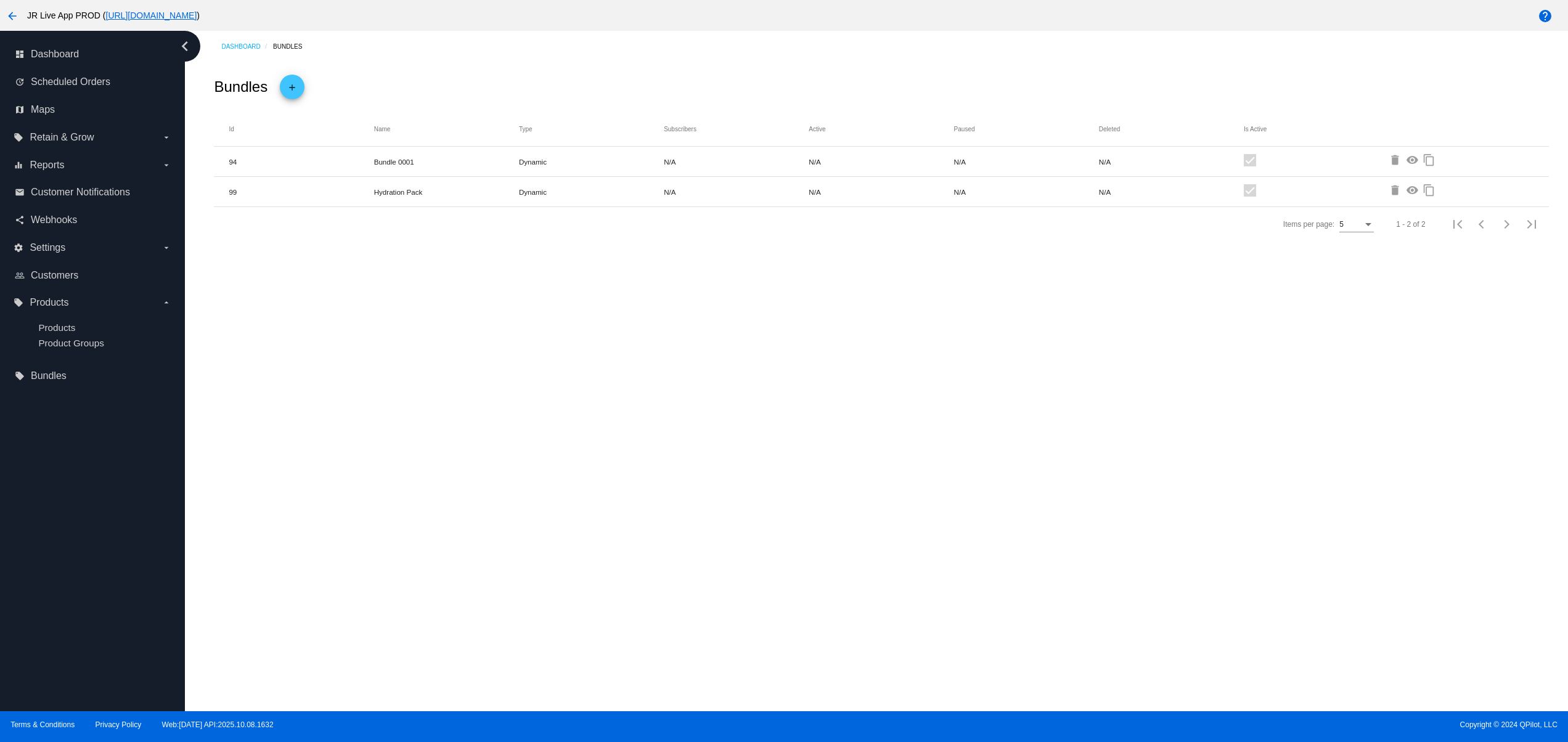
click at [341, 205] on div "Id Name Type Subscribers Active Paused Deleted Is Active 94 Bundle 0001 Dynamic…" at bounding box center [881, 176] width 1334 height 130
click at [618, 519] on div "Dashboard Bundles Bundles add Id Name Type Subscribers Active Paused Deleted Is…" at bounding box center [877, 370] width 1383 height 680
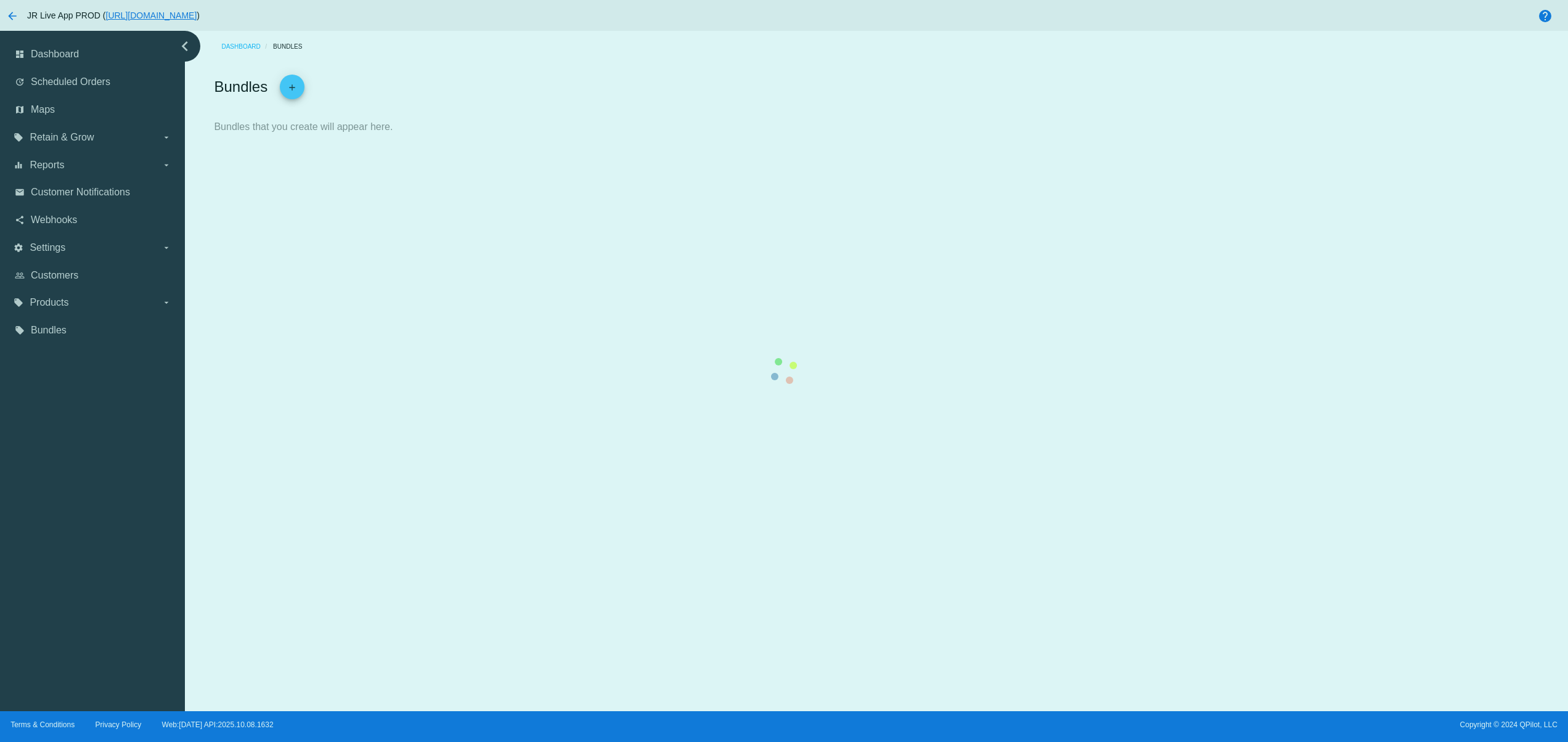
click at [214, 142] on div at bounding box center [214, 142] width 0 height 0
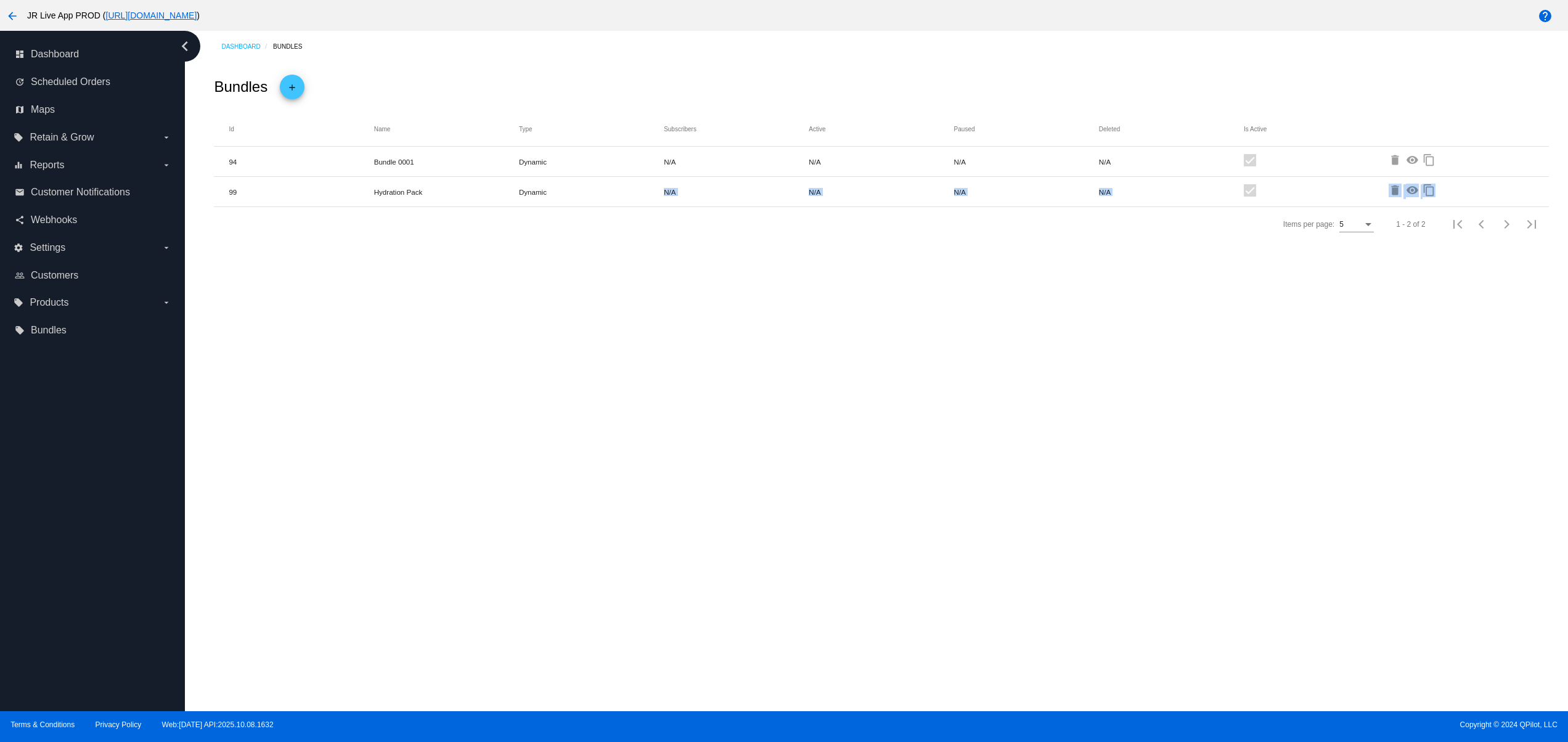
drag, startPoint x: 567, startPoint y: 201, endPoint x: 639, endPoint y: 206, distance: 72.2
click at [573, 201] on div "Id Name Type Subscribers Active Paused Deleted Is Active 94 Bundle 0001 Dynamic…" at bounding box center [881, 176] width 1334 height 130
click at [830, 414] on div "Dashboard Bundles Bundles add Id Name Type Subscribers Active Paused Deleted Is…" at bounding box center [877, 370] width 1383 height 680
drag, startPoint x: 345, startPoint y: 166, endPoint x: 559, endPoint y: 242, distance: 227.1
click at [453, 182] on mat-table "Id Name Type Subscribers Active Paused Deleted Is Active 94 Bundle 0001 Dynamic…" at bounding box center [881, 159] width 1334 height 96
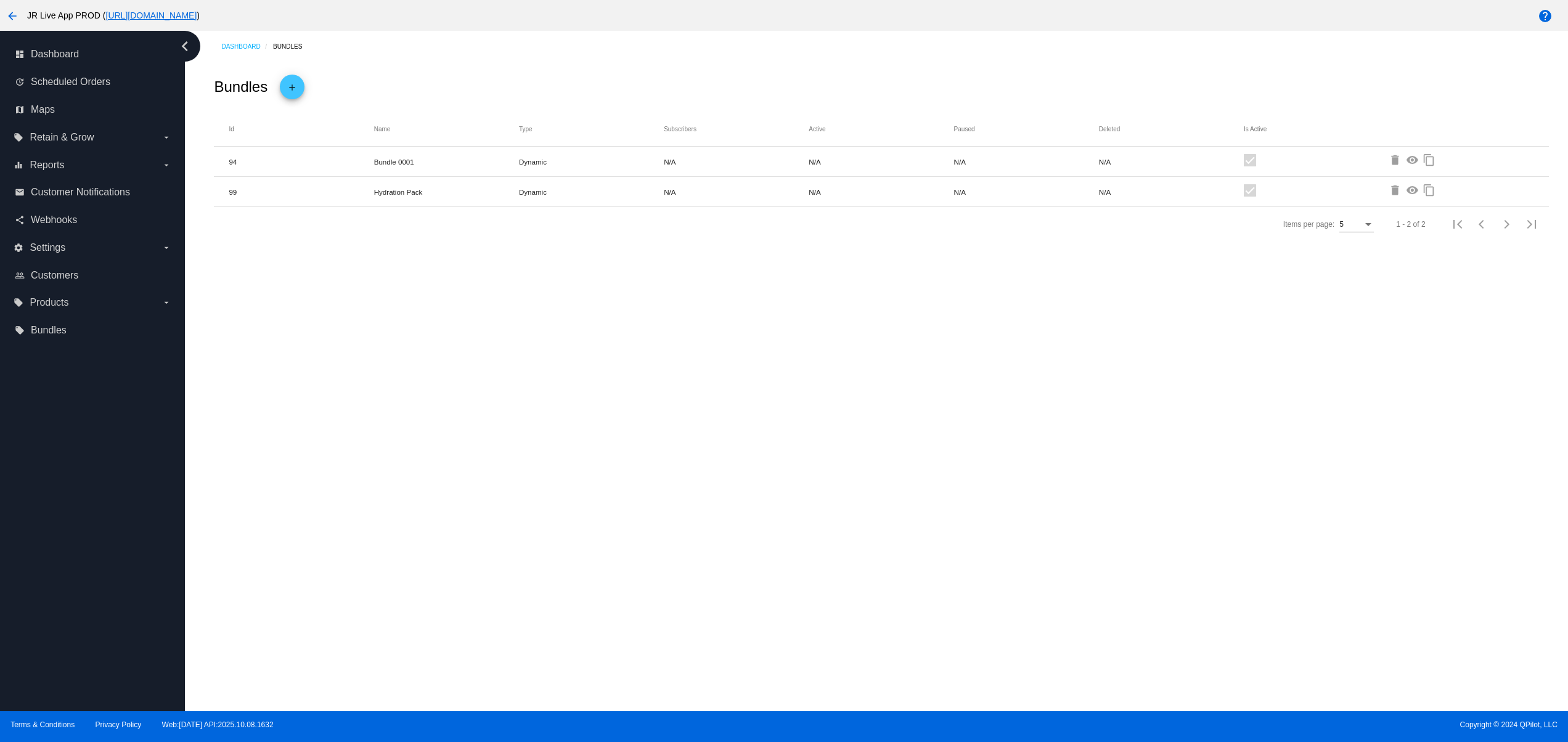
click at [591, 420] on div "Dashboard Bundles Bundles add Id Name Type Subscribers Active Paused Deleted Is…" at bounding box center [877, 370] width 1383 height 680
